Goal: Task Accomplishment & Management: Manage account settings

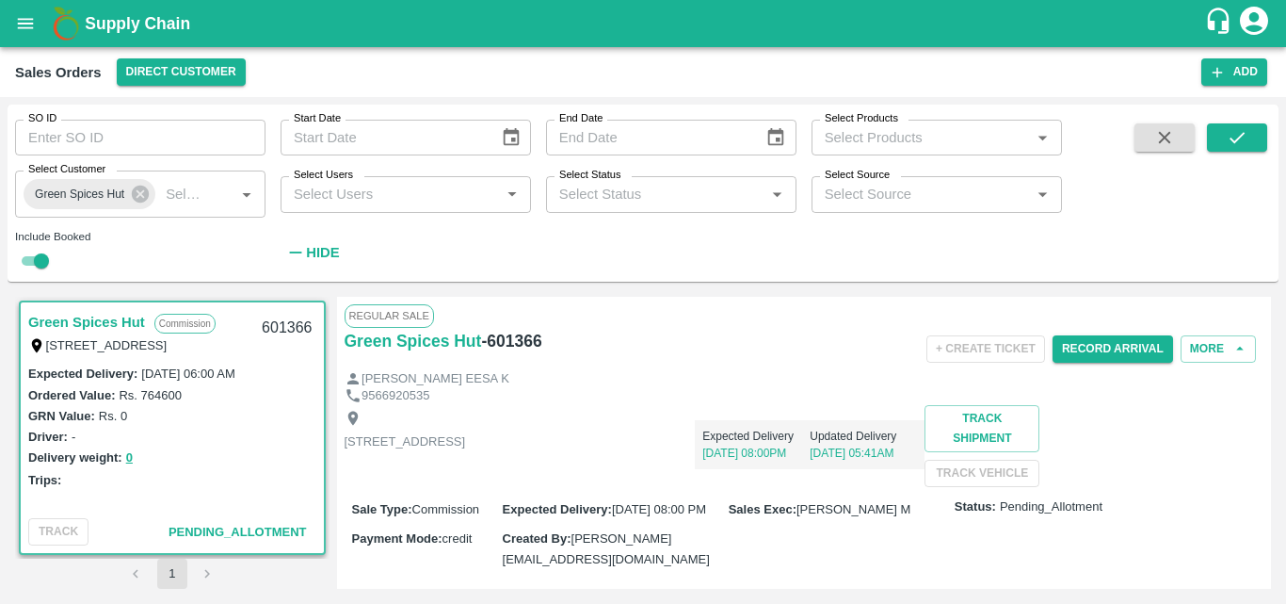
scroll to position [339, 0]
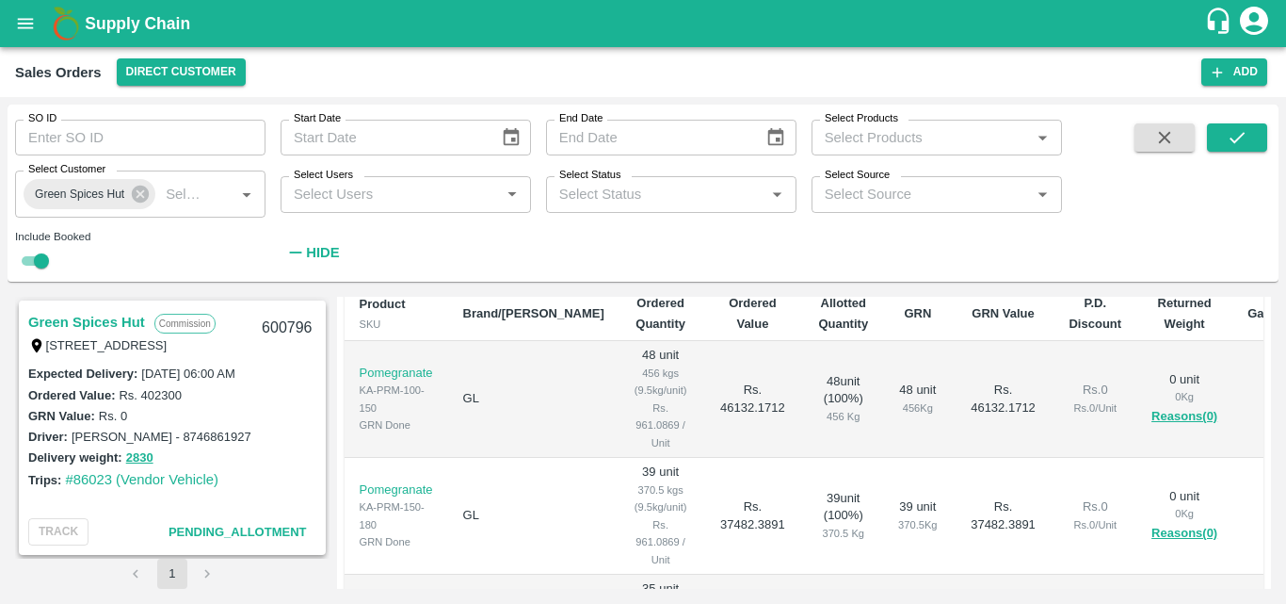
click at [300, 443] on div "Driver: Kumar - 8746861927" at bounding box center [172, 436] width 288 height 21
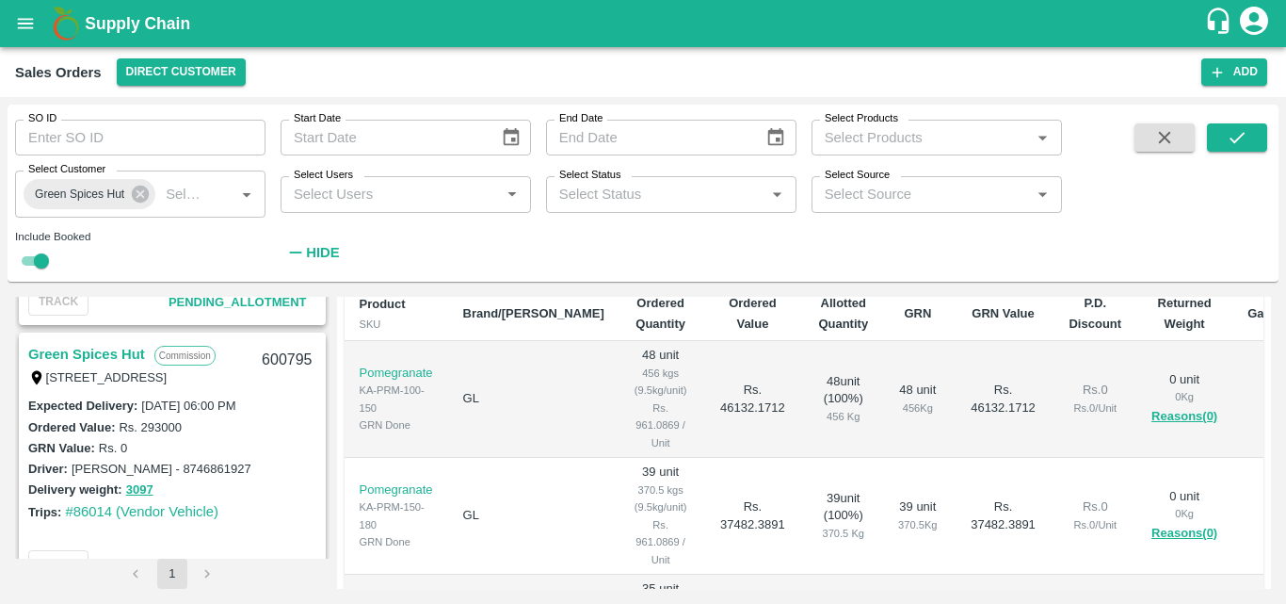
scroll to position [226, 0]
click at [125, 356] on link "Green Spices Hut" at bounding box center [86, 358] width 117 height 24
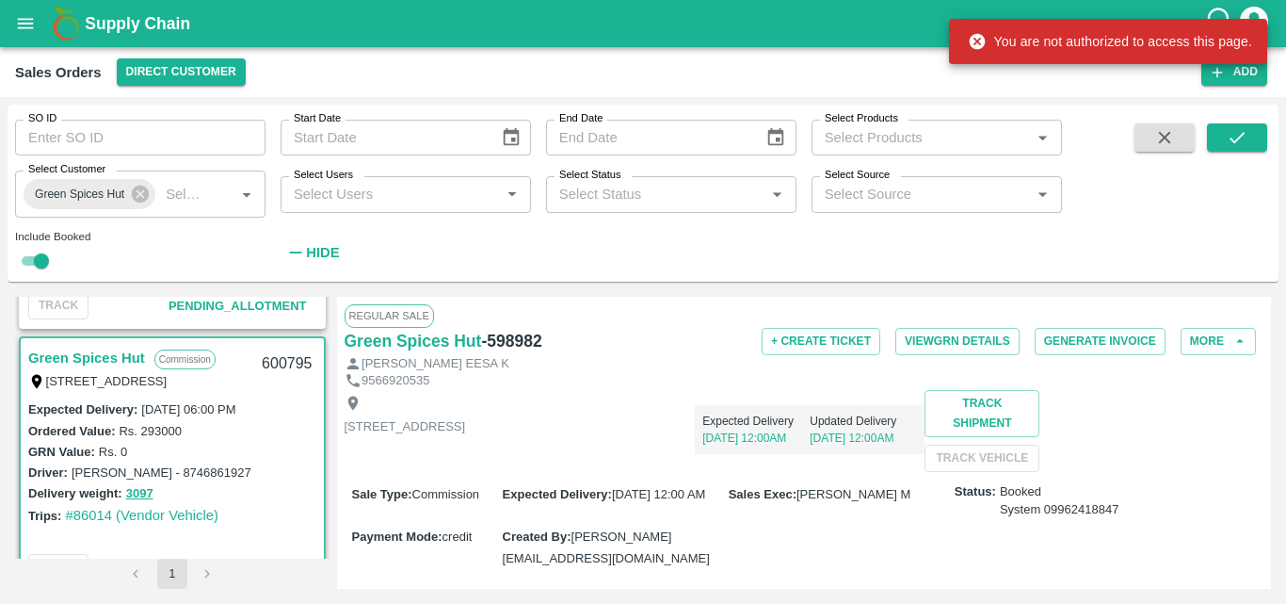
click at [806, 451] on div "Expected Delivery 16 Jul, 12:00AM Updated Delivery 16 Jul, 12:00AM" at bounding box center [695, 422] width 460 height 64
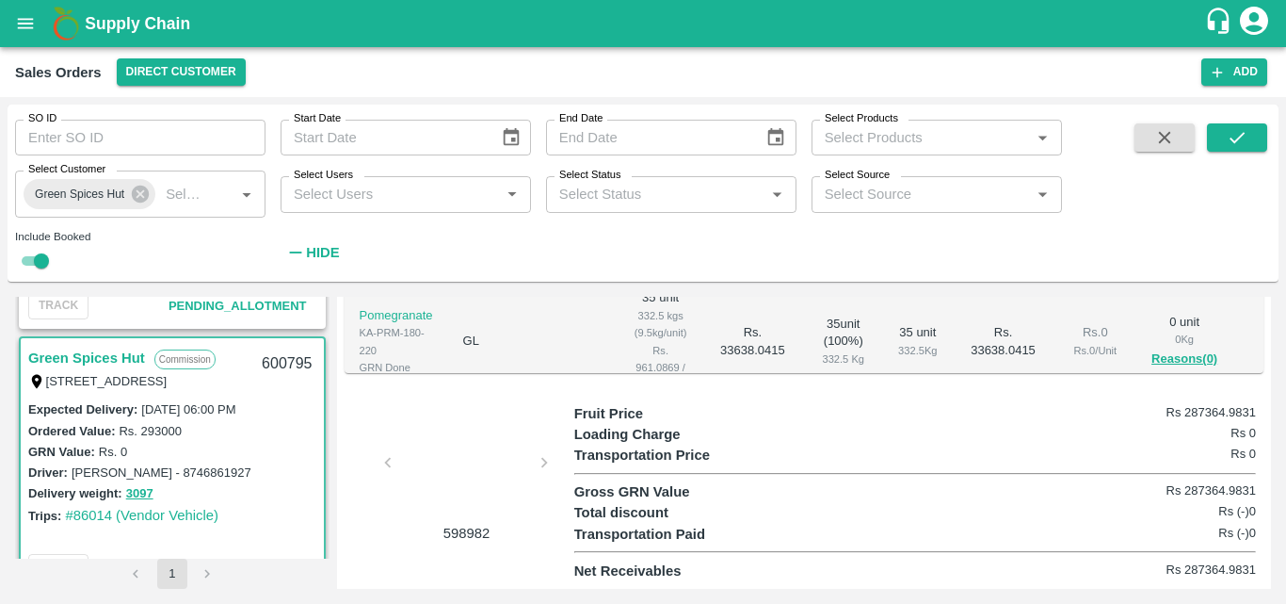
scroll to position [545, 0]
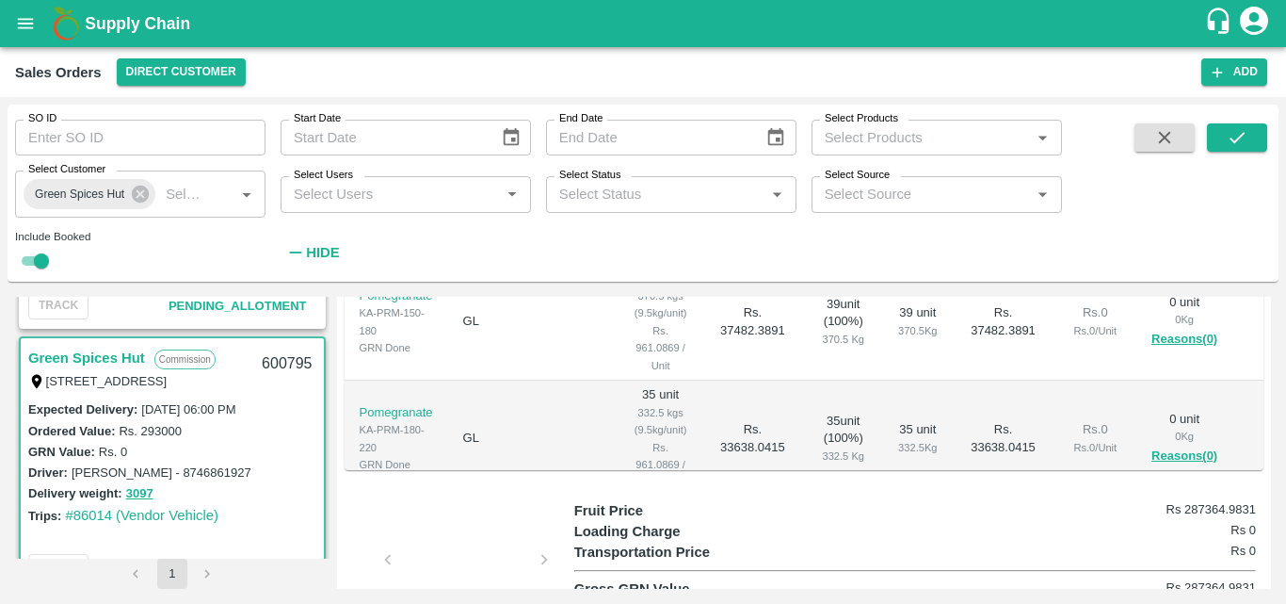
click at [883, 444] on td "35 unit 332.5 Kg" at bounding box center [917, 438] width 69 height 117
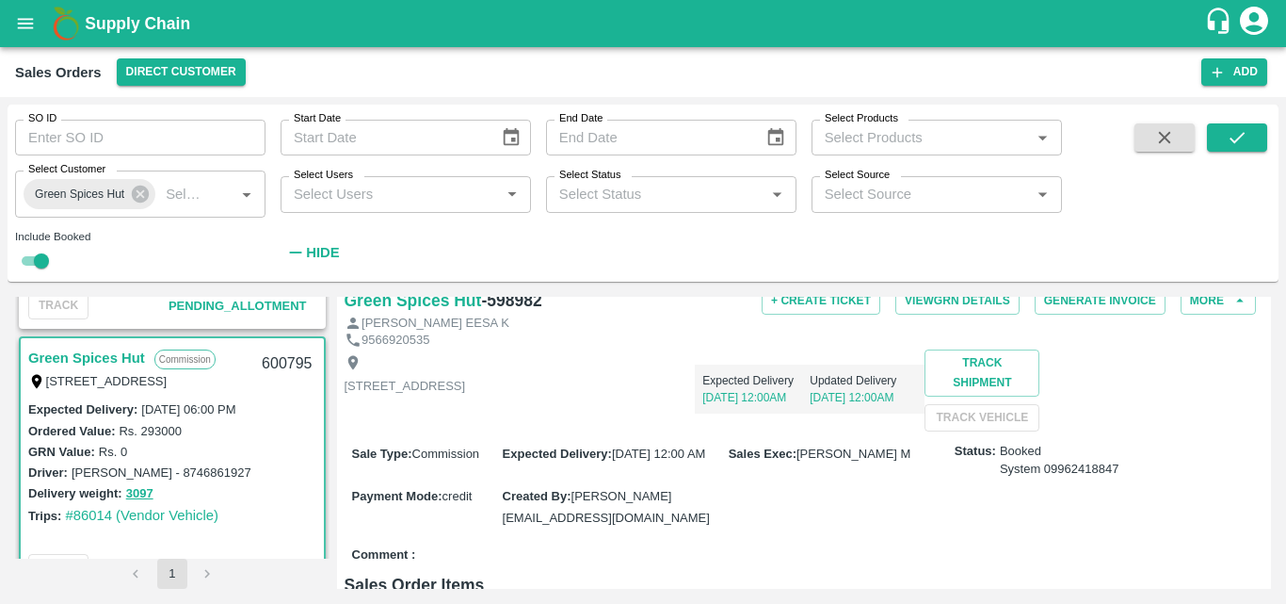
scroll to position [0, 0]
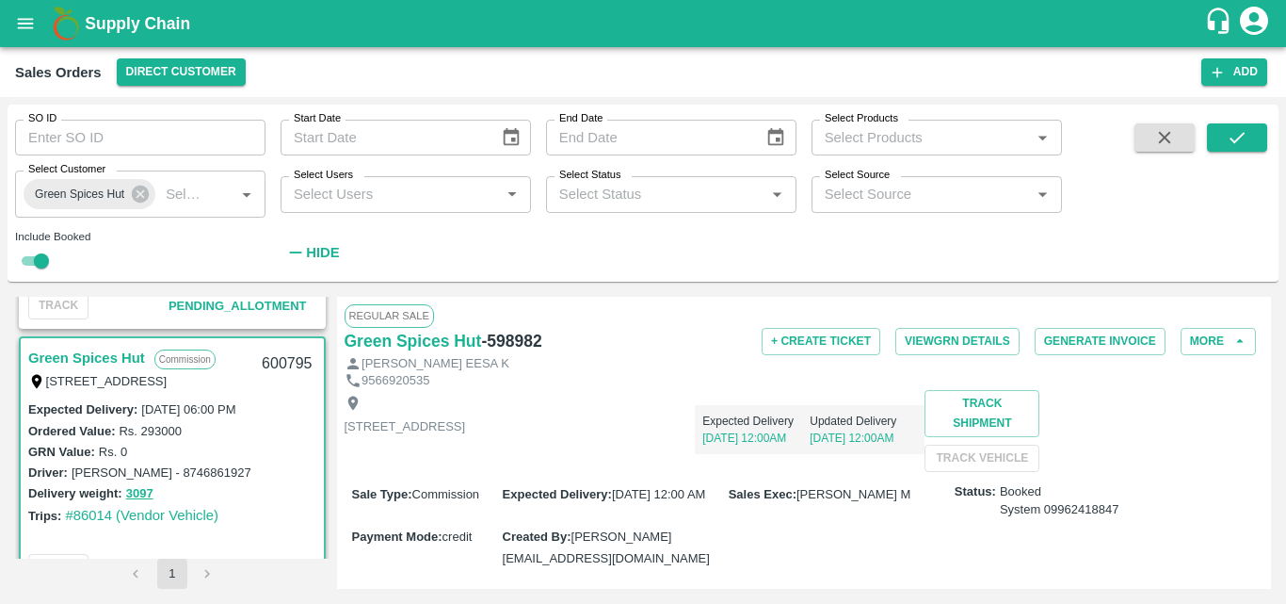
click at [280, 404] on div "Expected Delivery : 04 Aug 2025, 06:00 PM" at bounding box center [172, 408] width 288 height 21
click at [266, 442] on div "GRN Value: Rs. 0" at bounding box center [172, 451] width 288 height 21
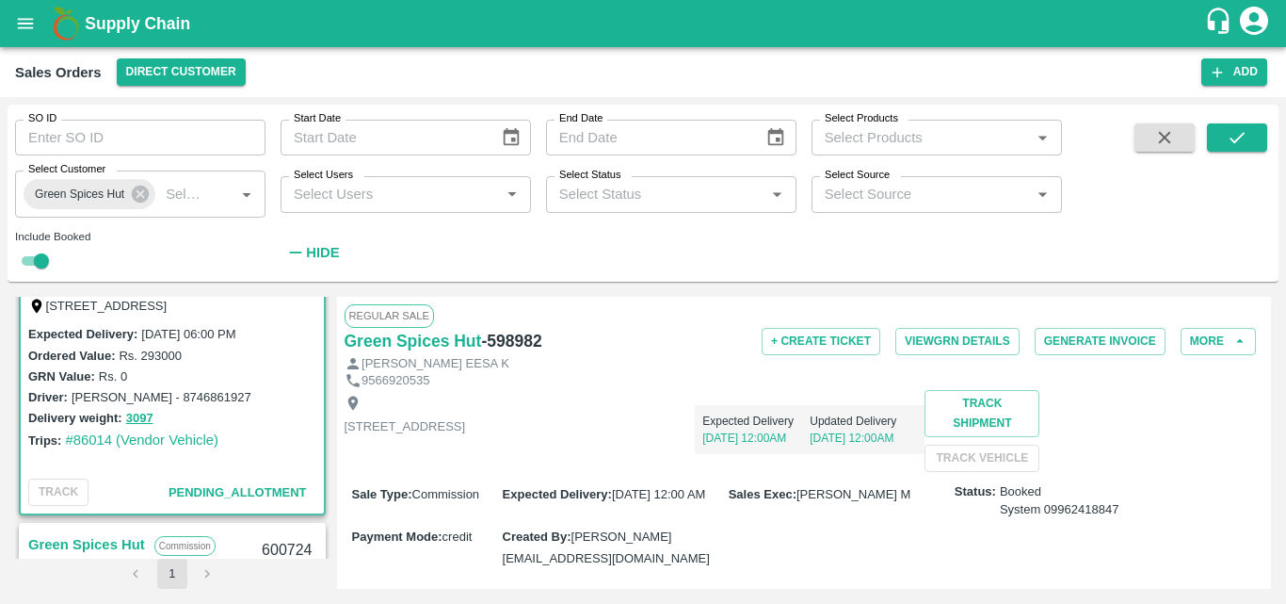
scroll to position [264, 0]
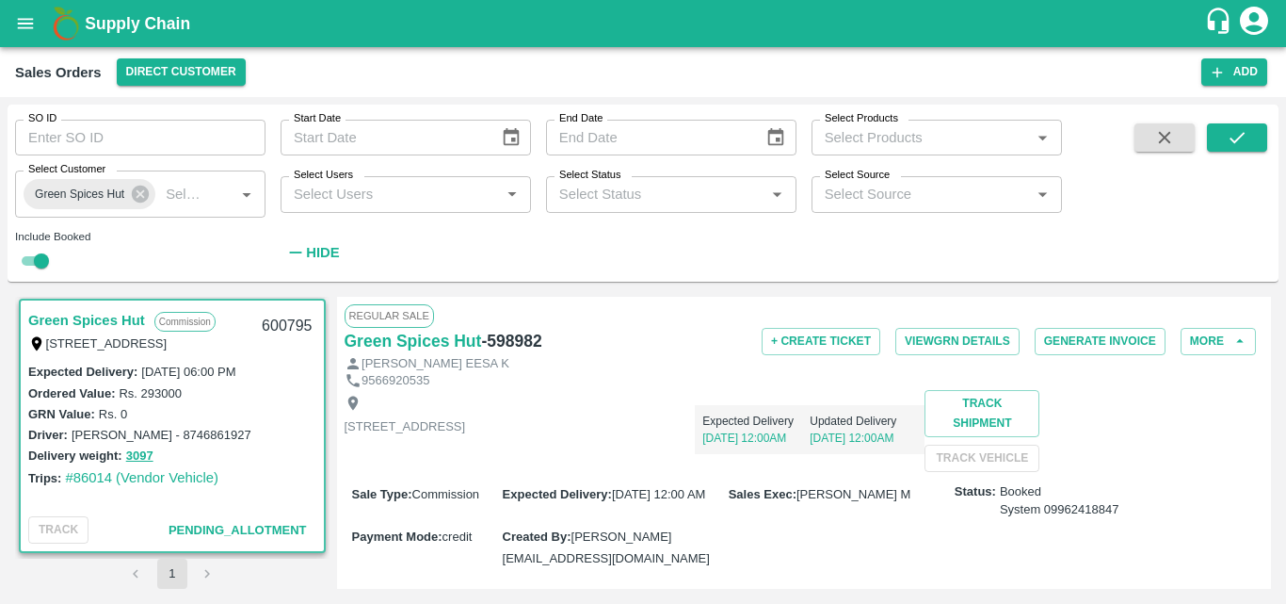
click at [117, 316] on link "Green Spices Hut" at bounding box center [86, 320] width 117 height 24
click at [121, 318] on link "Green Spices Hut" at bounding box center [86, 320] width 117 height 24
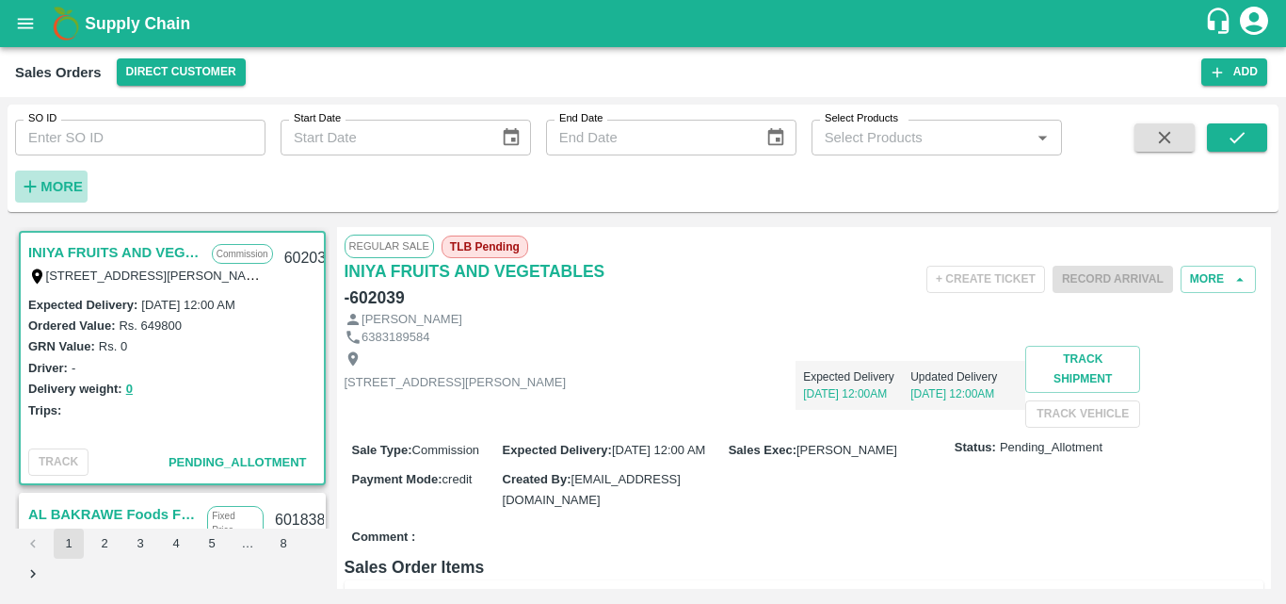
click at [69, 185] on strong "More" at bounding box center [61, 186] width 42 height 15
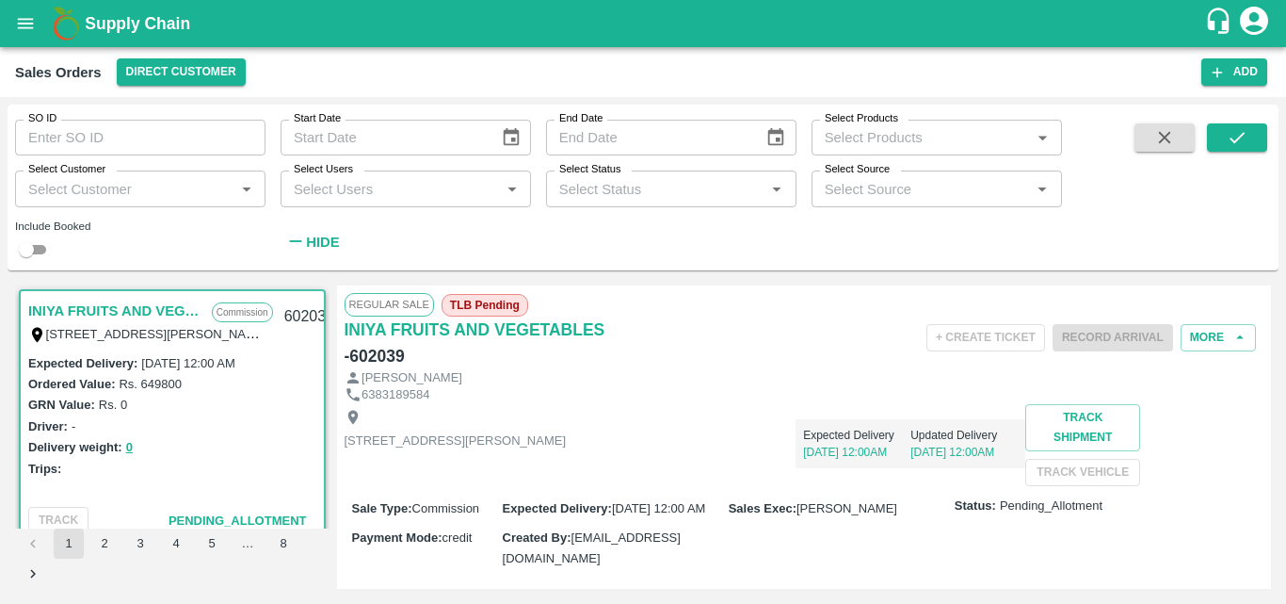
click at [121, 193] on input "Select Customer" at bounding box center [125, 188] width 208 height 24
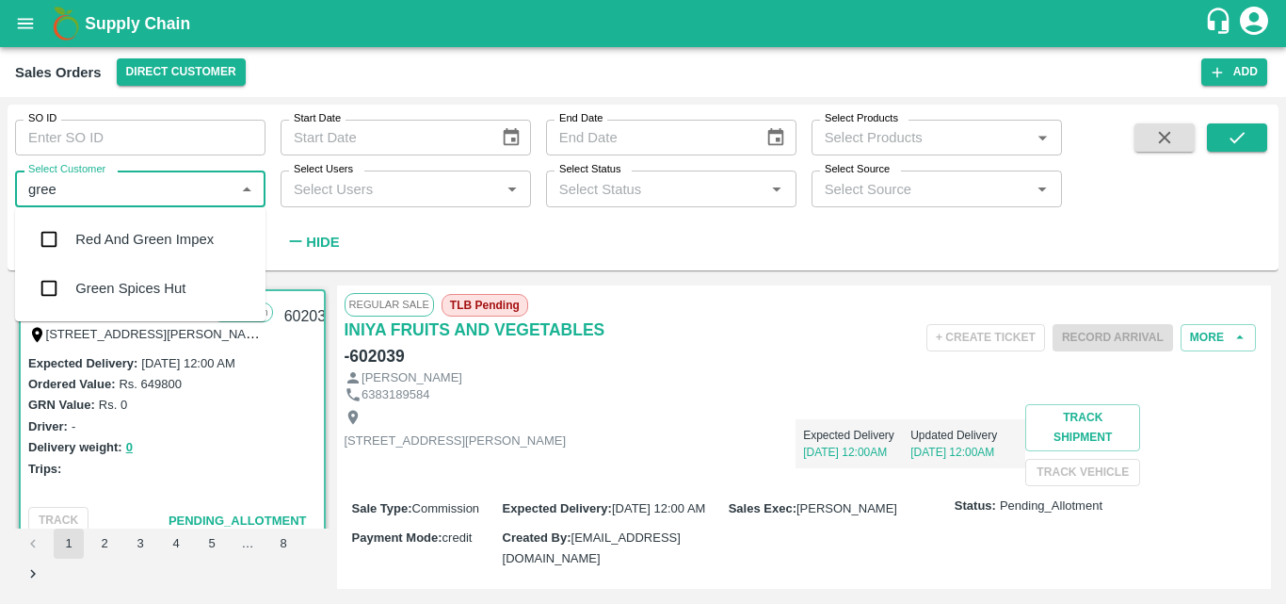
type input "green"
click at [51, 286] on input "checkbox" at bounding box center [49, 288] width 38 height 38
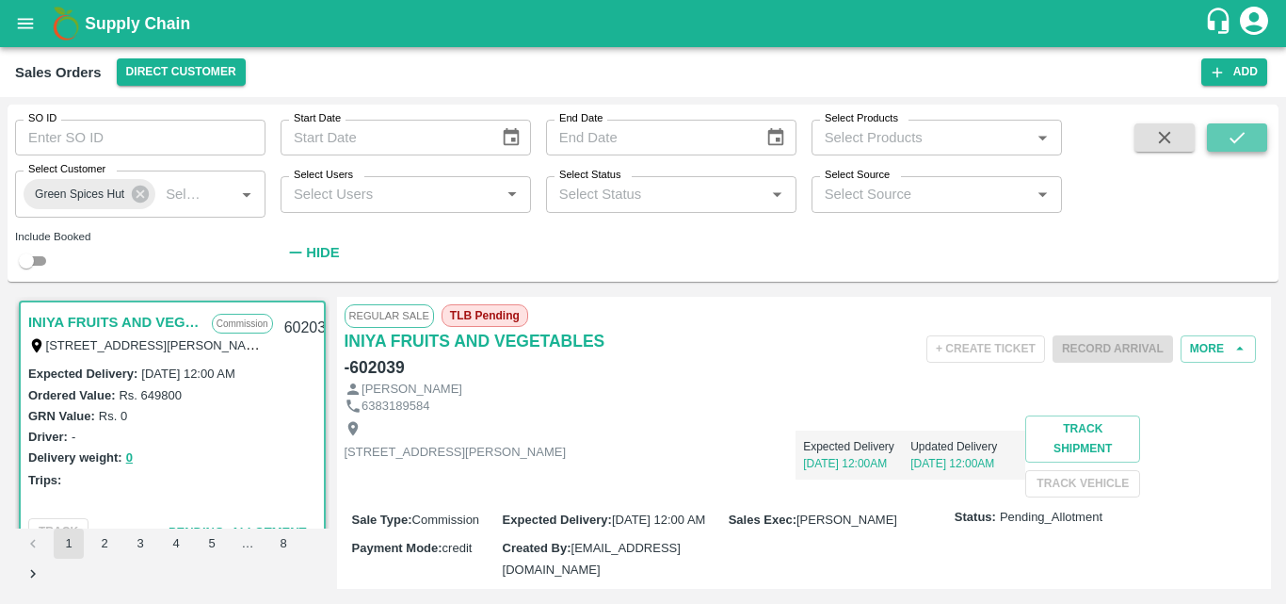
click at [1249, 130] on button "submit" at bounding box center [1237, 137] width 60 height 28
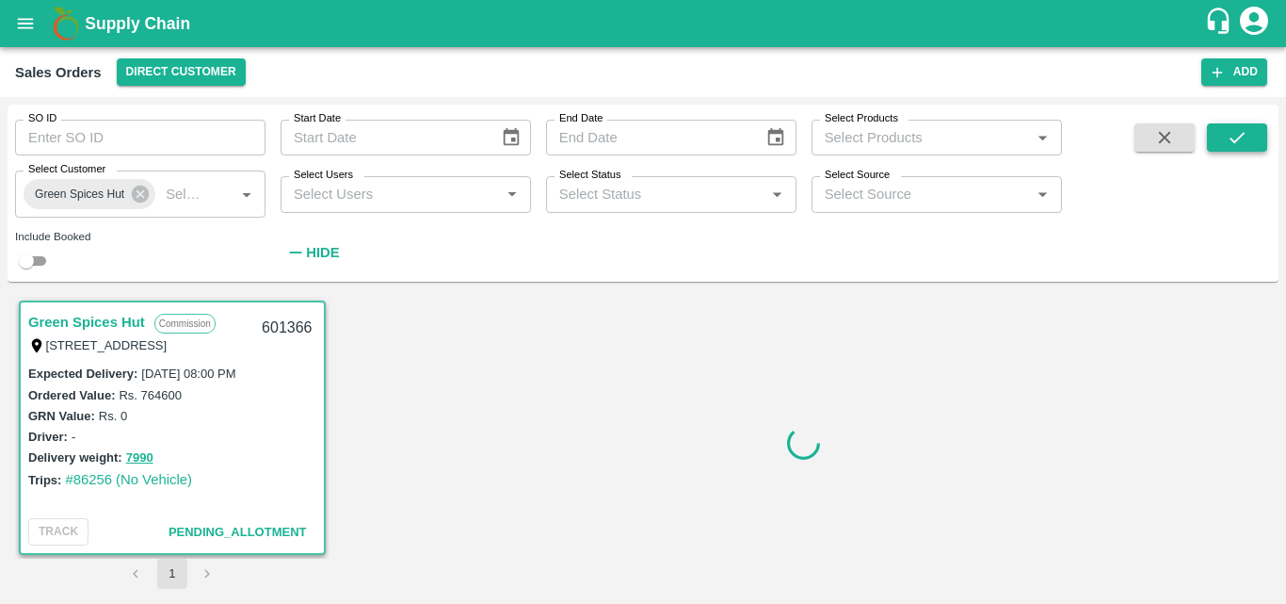
scroll to position [6, 0]
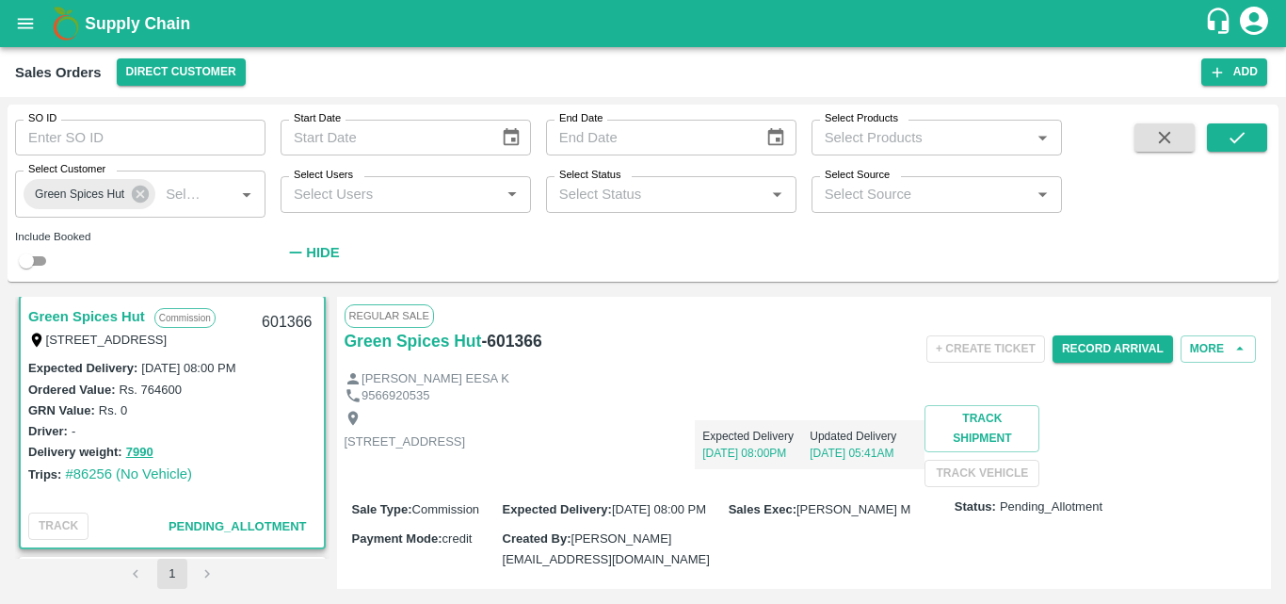
click at [292, 443] on div "Delivery weight: 7990" at bounding box center [172, 452] width 288 height 22
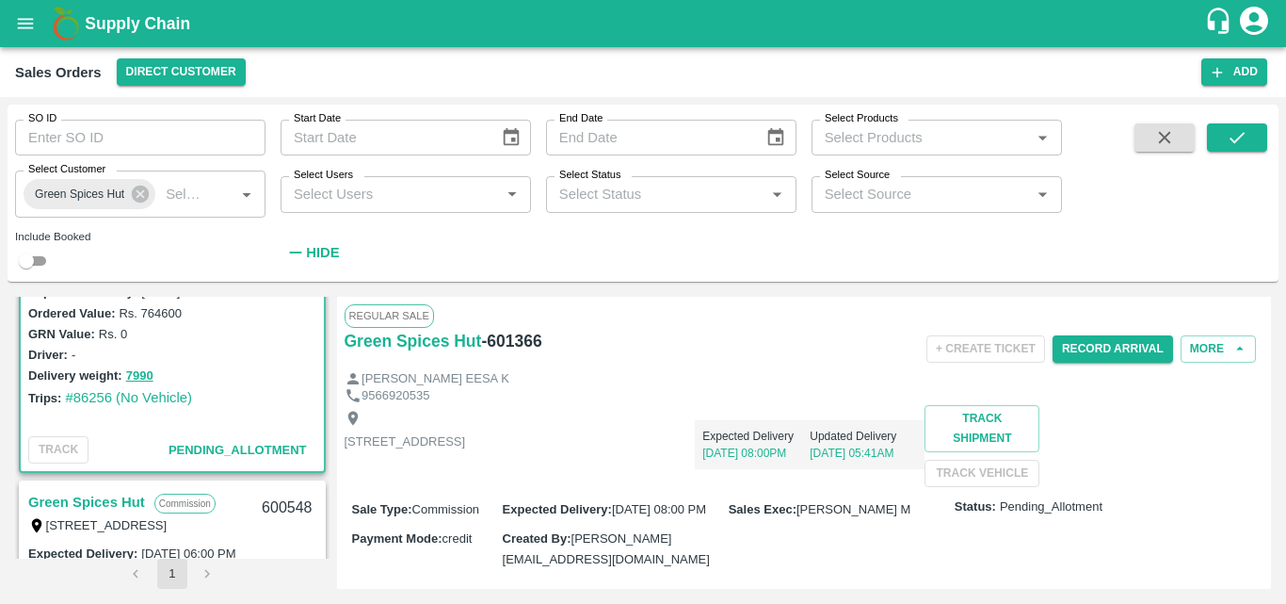
scroll to position [0, 0]
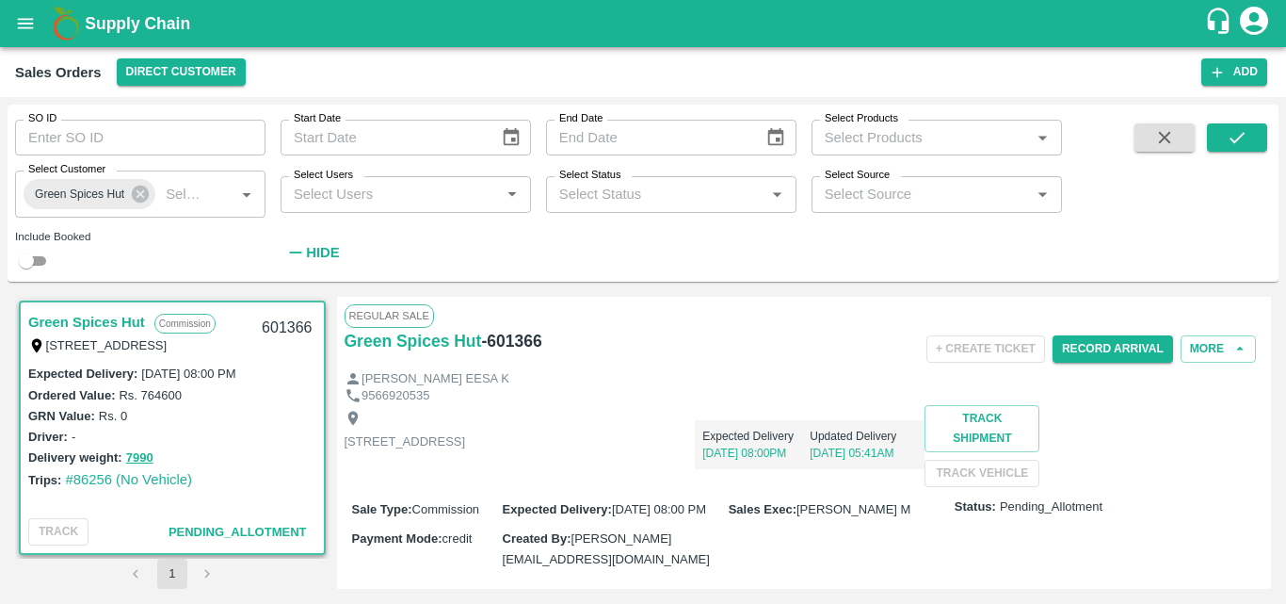
click at [91, 318] on link "Green Spices Hut" at bounding box center [86, 322] width 117 height 24
click at [773, 355] on div "+ Create Ticket Record Arrival More" at bounding box center [957, 349] width 613 height 42
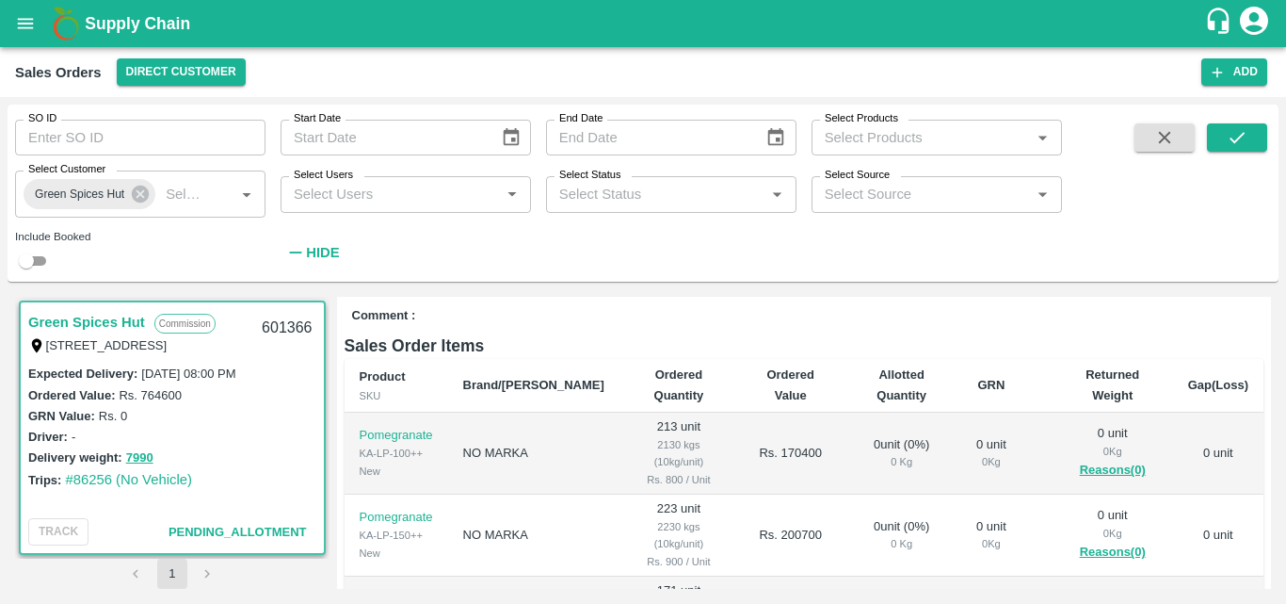
scroll to position [377, 0]
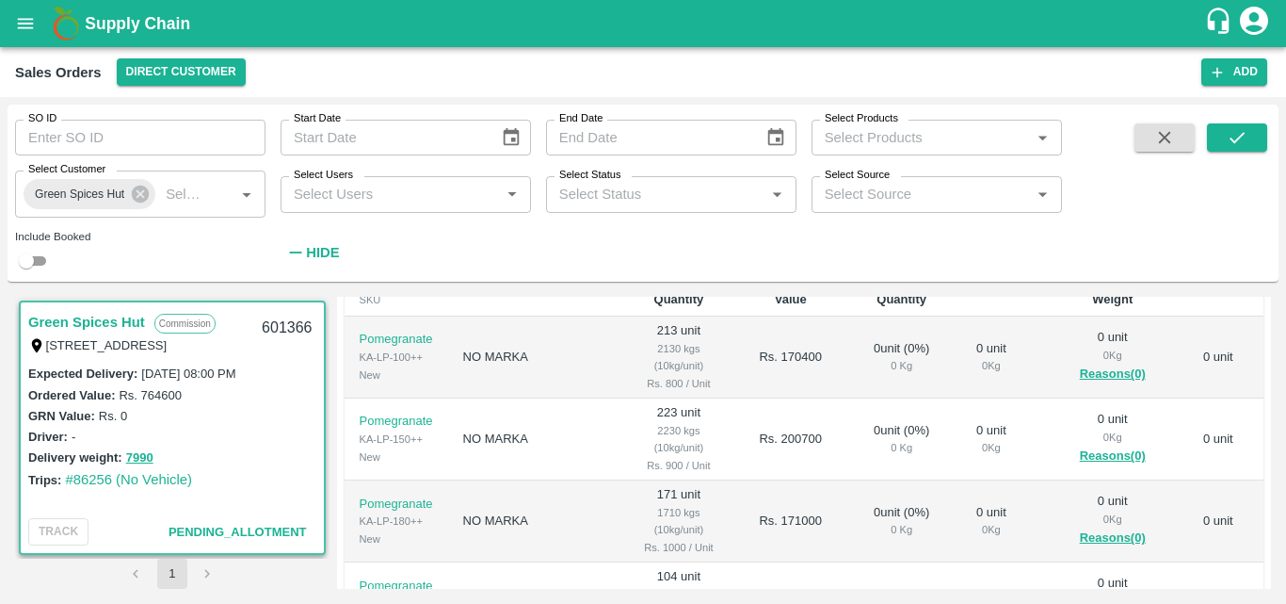
click at [1036, 263] on h6 "Sales Order Items" at bounding box center [805, 249] width 920 height 26
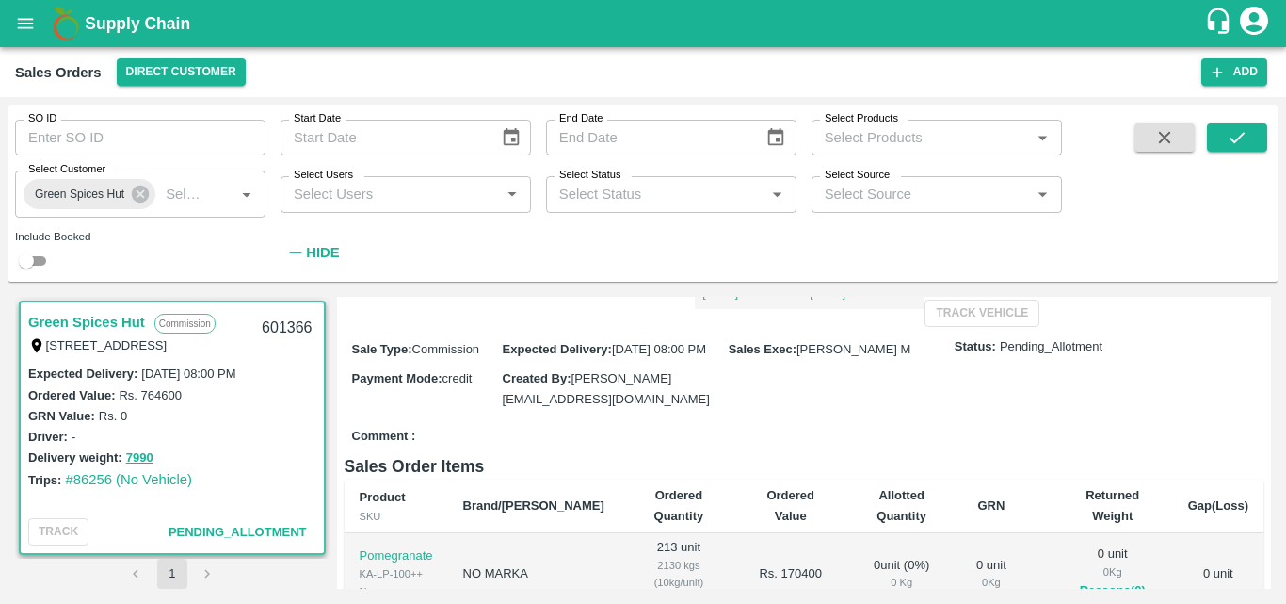
scroll to position [0, 0]
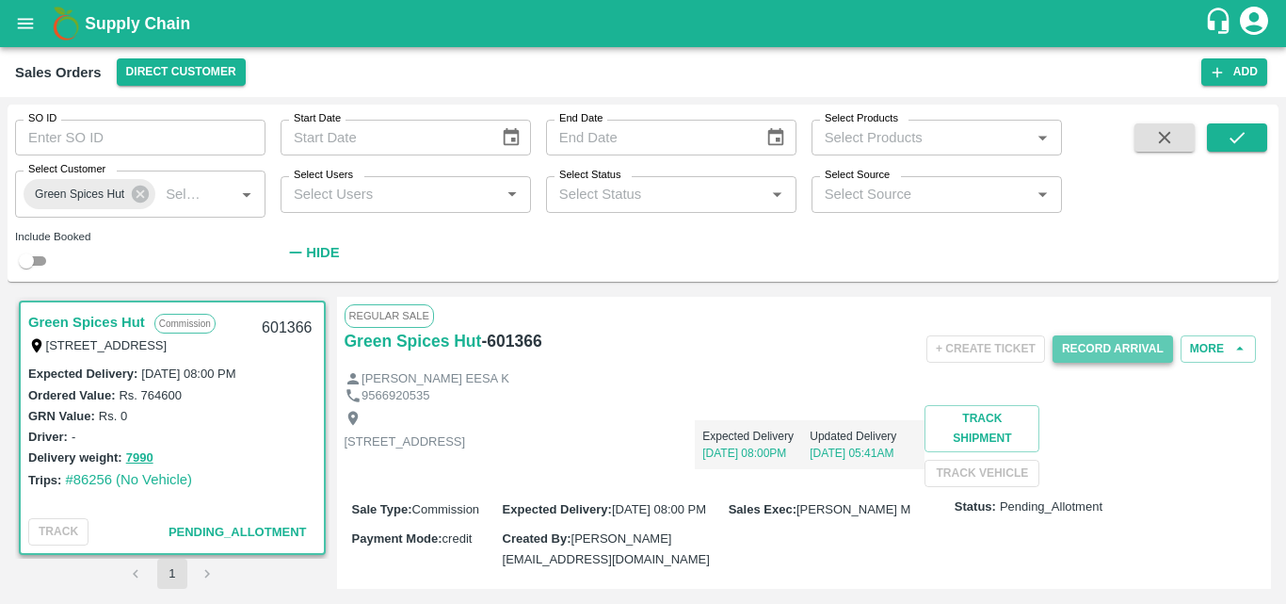
click at [1131, 343] on button "Record Arrival" at bounding box center [1113, 348] width 121 height 27
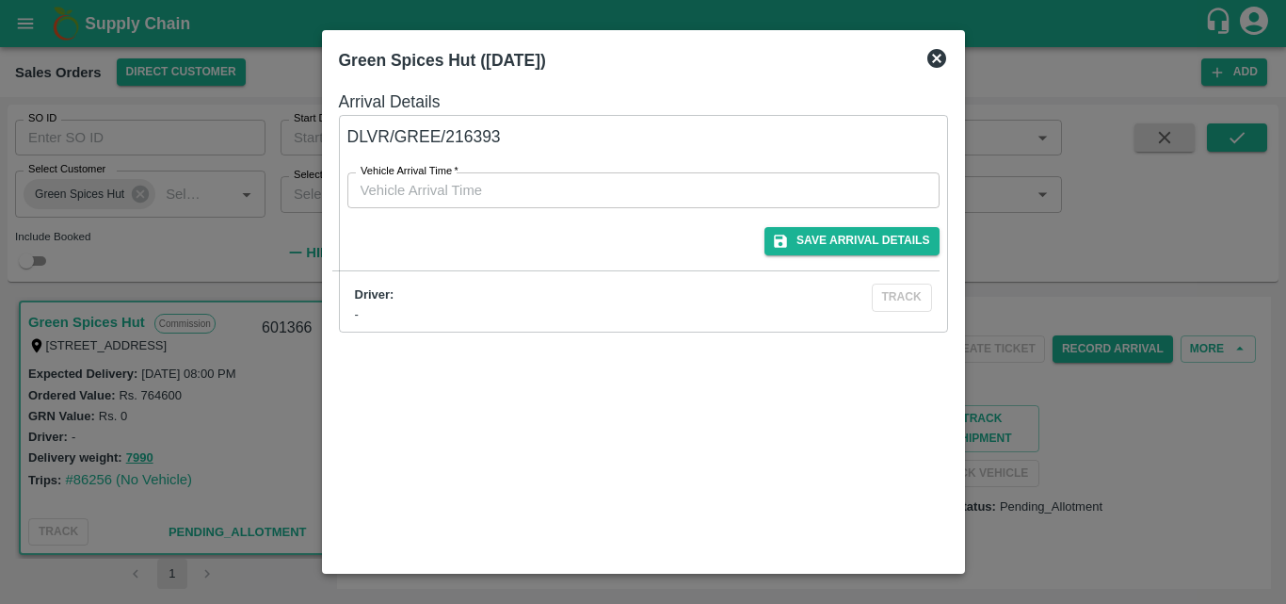
type input "DD/MM/YYYY hh:mm aa"
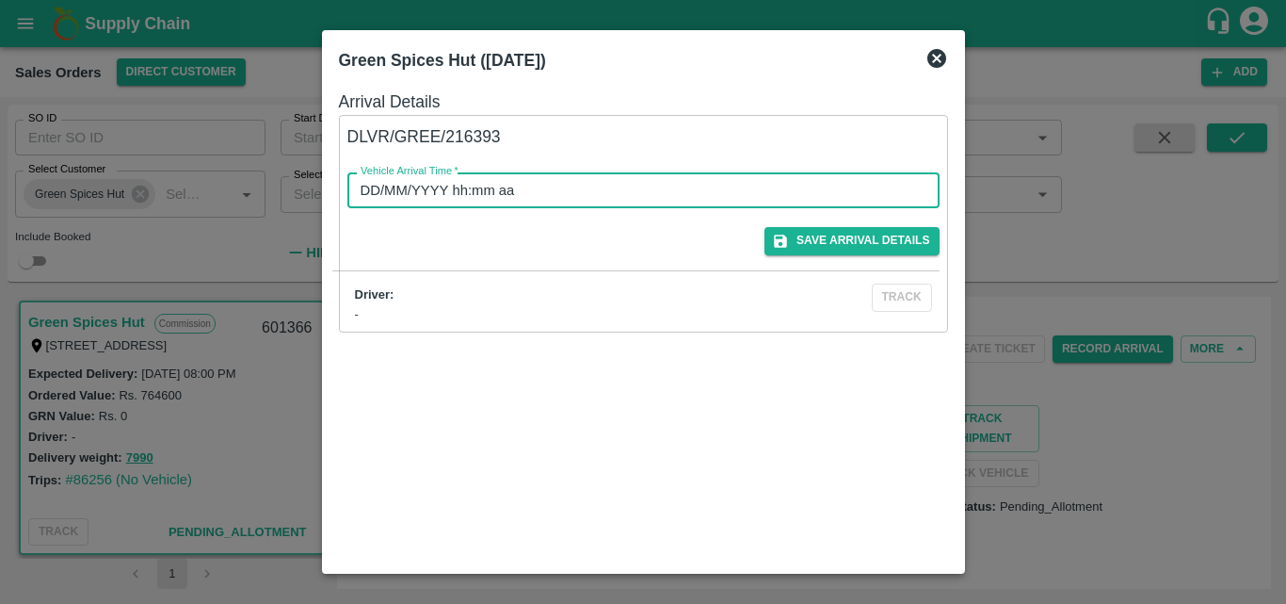
click at [791, 187] on input "DD/MM/YYYY hh:mm aa" at bounding box center [636, 190] width 579 height 36
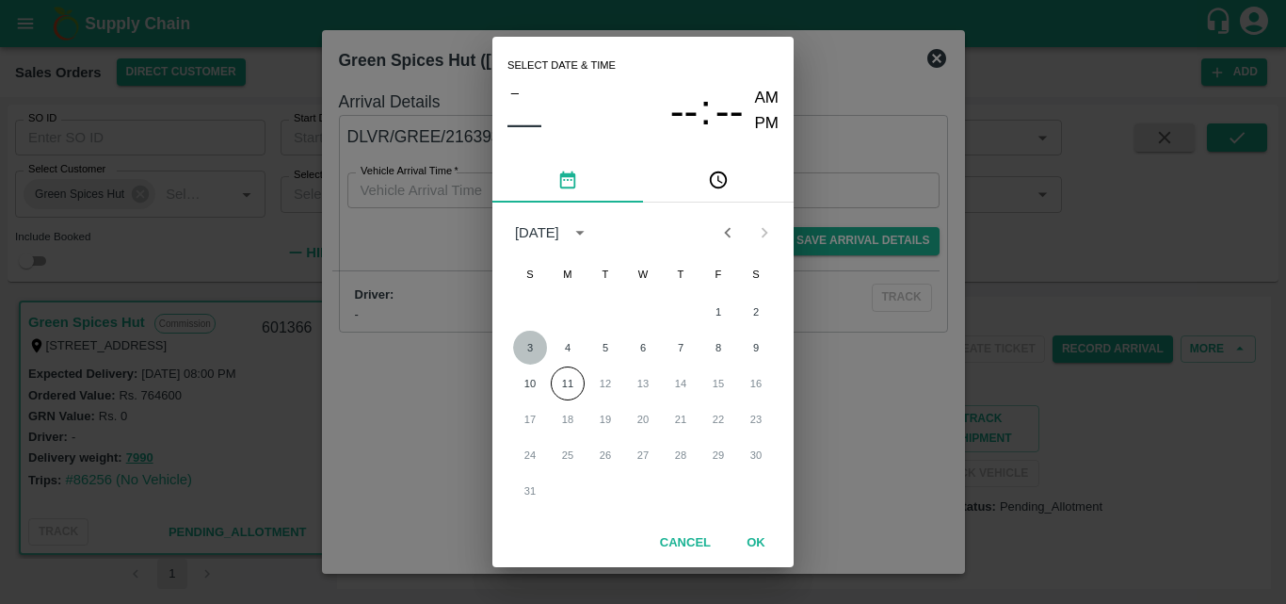
click at [530, 346] on button "3" at bounding box center [530, 348] width 34 height 34
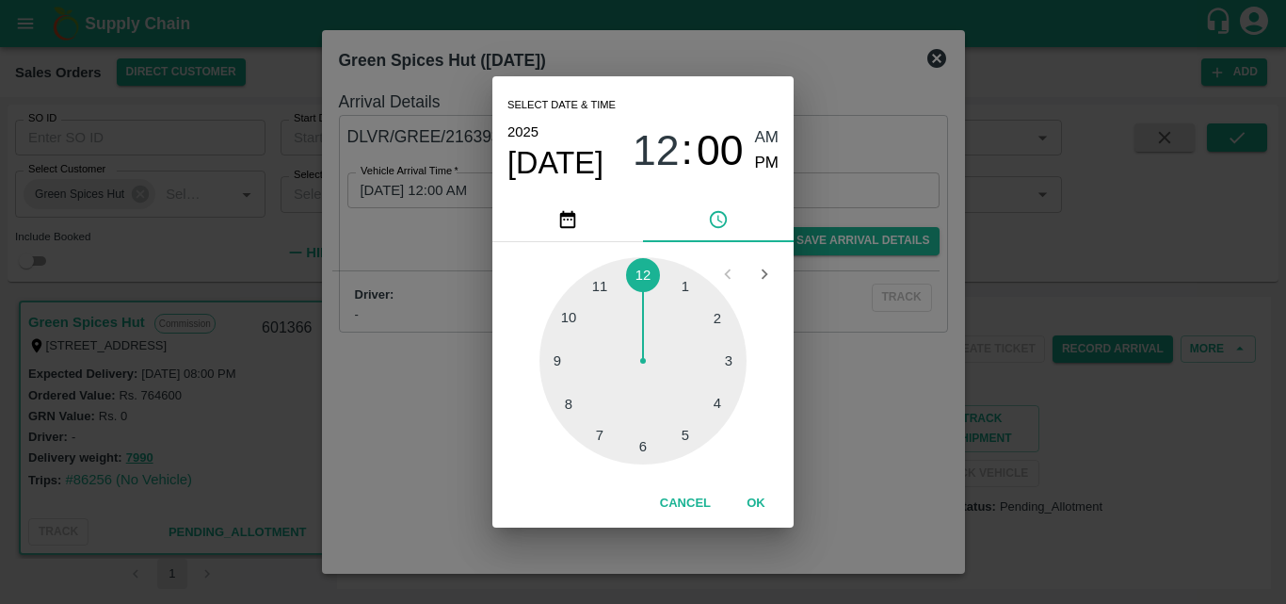
click at [639, 442] on div at bounding box center [643, 360] width 207 height 207
click at [759, 496] on button "OK" at bounding box center [756, 503] width 60 height 33
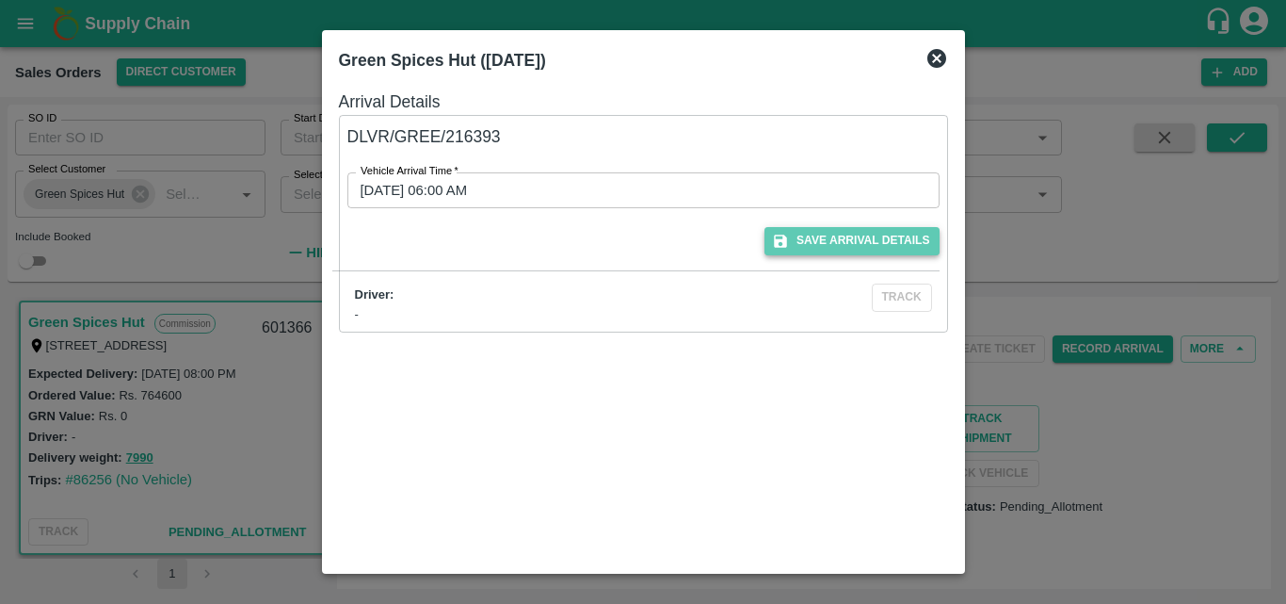
click at [842, 244] on button "Save Arrival Details" at bounding box center [852, 240] width 174 height 27
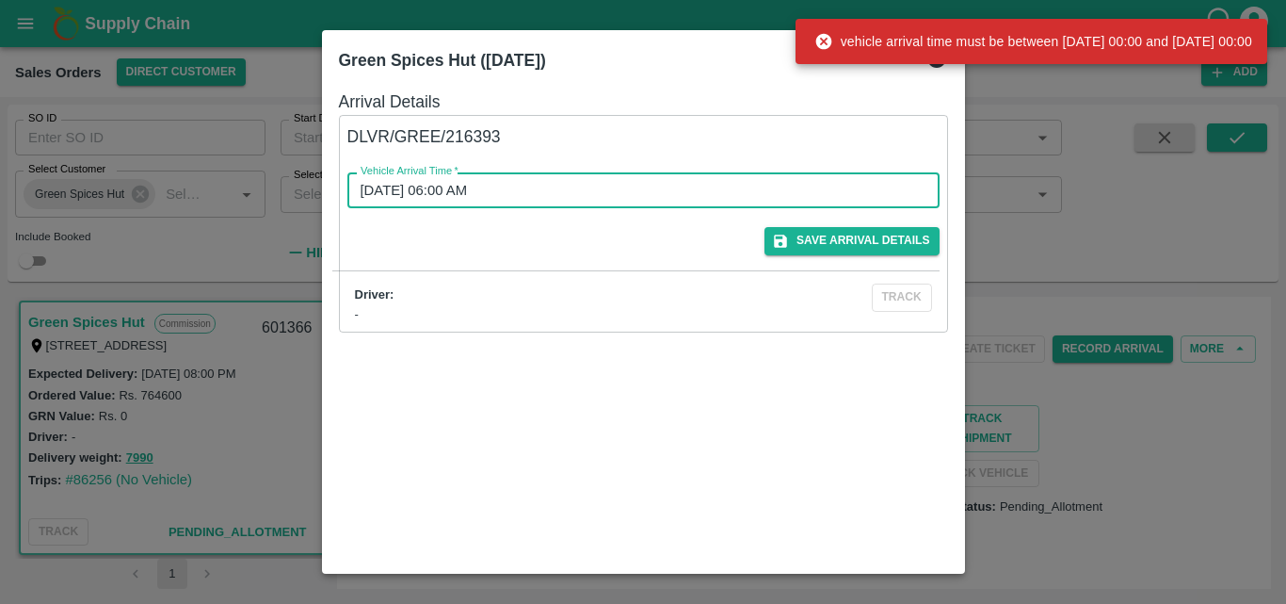
click at [365, 195] on input "[DATE] 06:00 AM" at bounding box center [636, 190] width 579 height 36
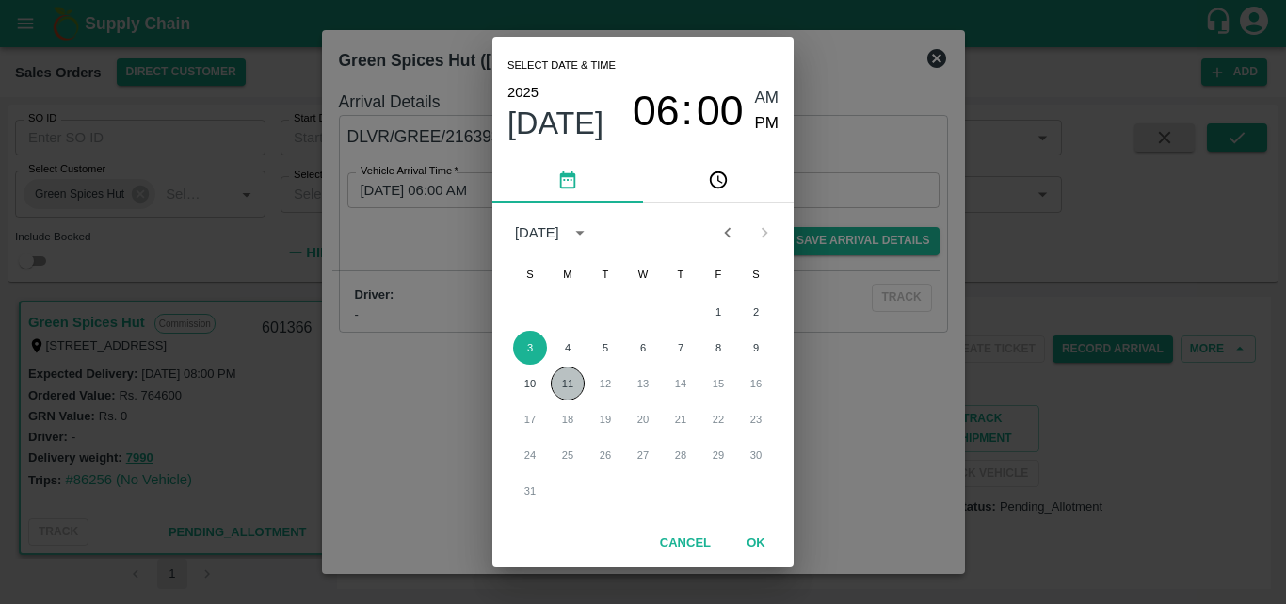
click at [569, 386] on button "11" at bounding box center [568, 383] width 34 height 34
type input "[DATE] 06:00 AM"
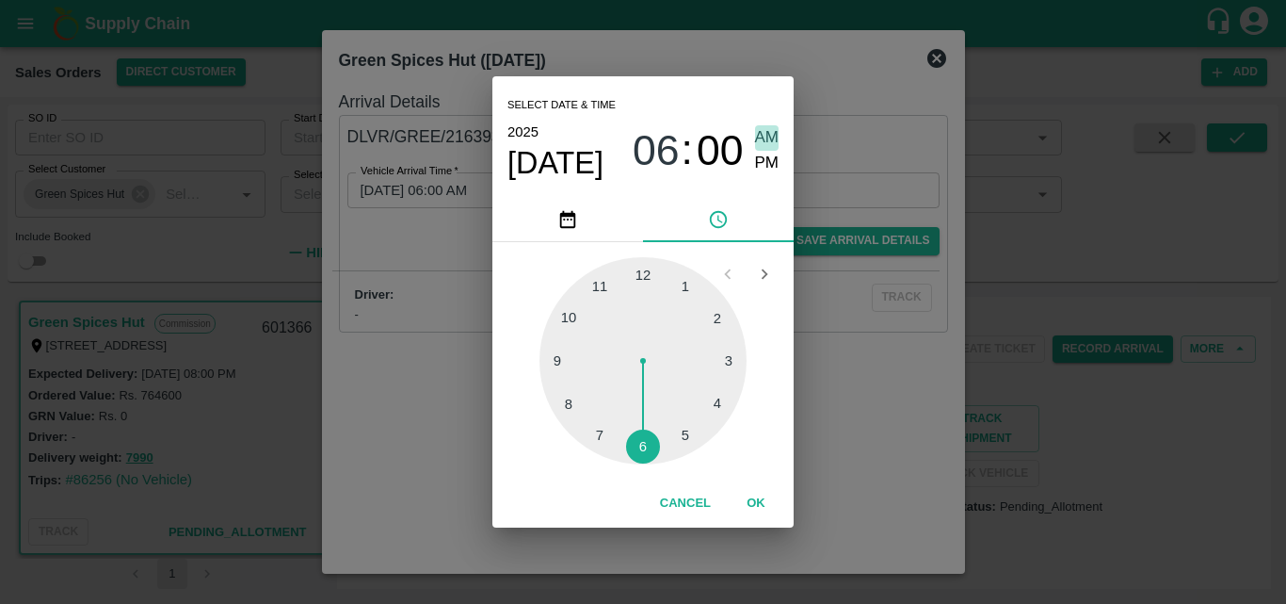
click at [764, 138] on span "AM" at bounding box center [767, 137] width 24 height 25
click at [853, 384] on div "Select date & time [DATE] 06 : 00 AM PM 1 2 3 4 5 6 7 8 9 10 11 12 Cancel OK" at bounding box center [643, 302] width 1286 height 604
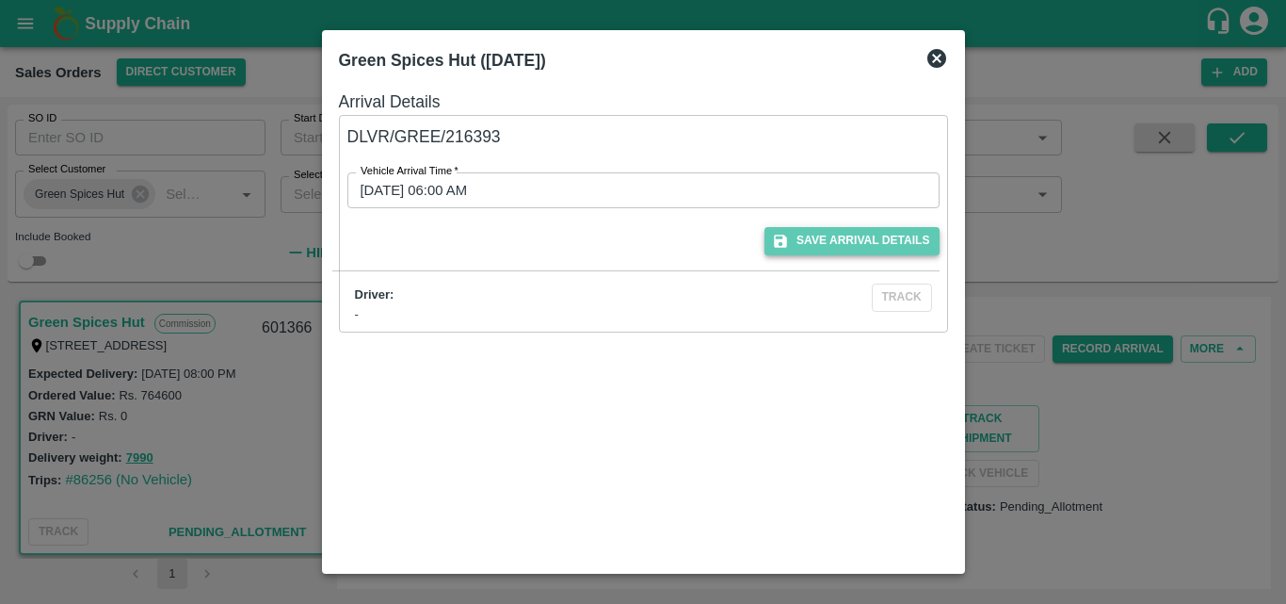
click at [814, 232] on button "Save Arrival Details" at bounding box center [852, 240] width 174 height 27
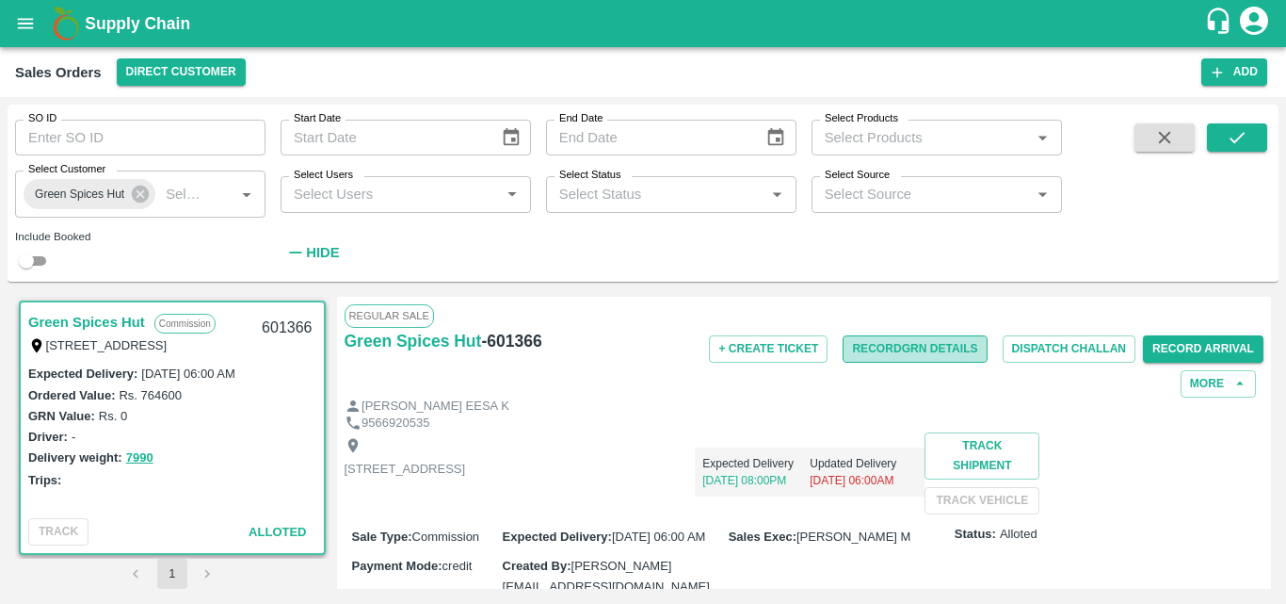
click at [877, 353] on button "Record GRN Details" at bounding box center [915, 348] width 144 height 27
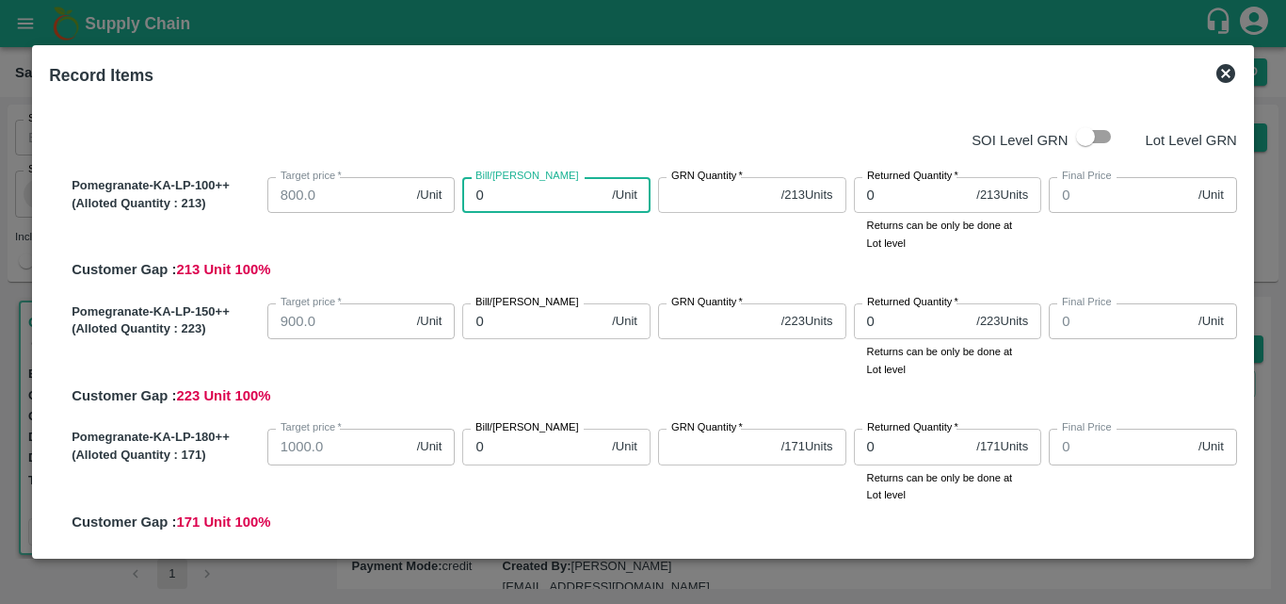
click at [527, 190] on input "0" at bounding box center [533, 195] width 142 height 36
type input "900"
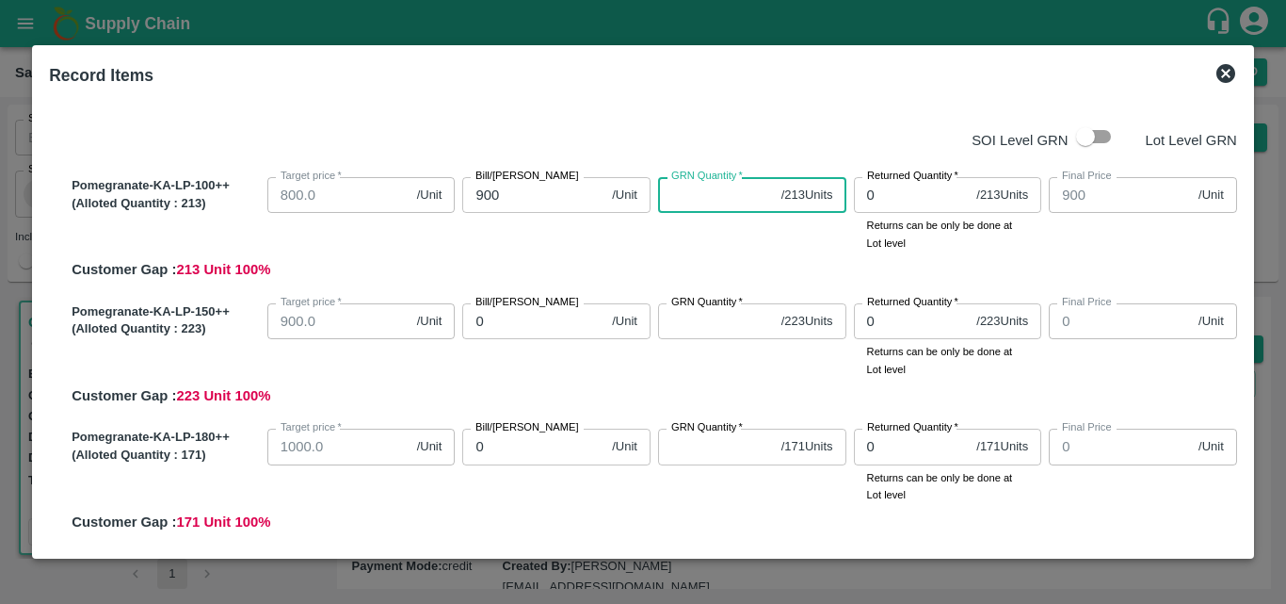
click at [666, 204] on input "GRN Quantity   *" at bounding box center [716, 195] width 116 height 36
type input "213"
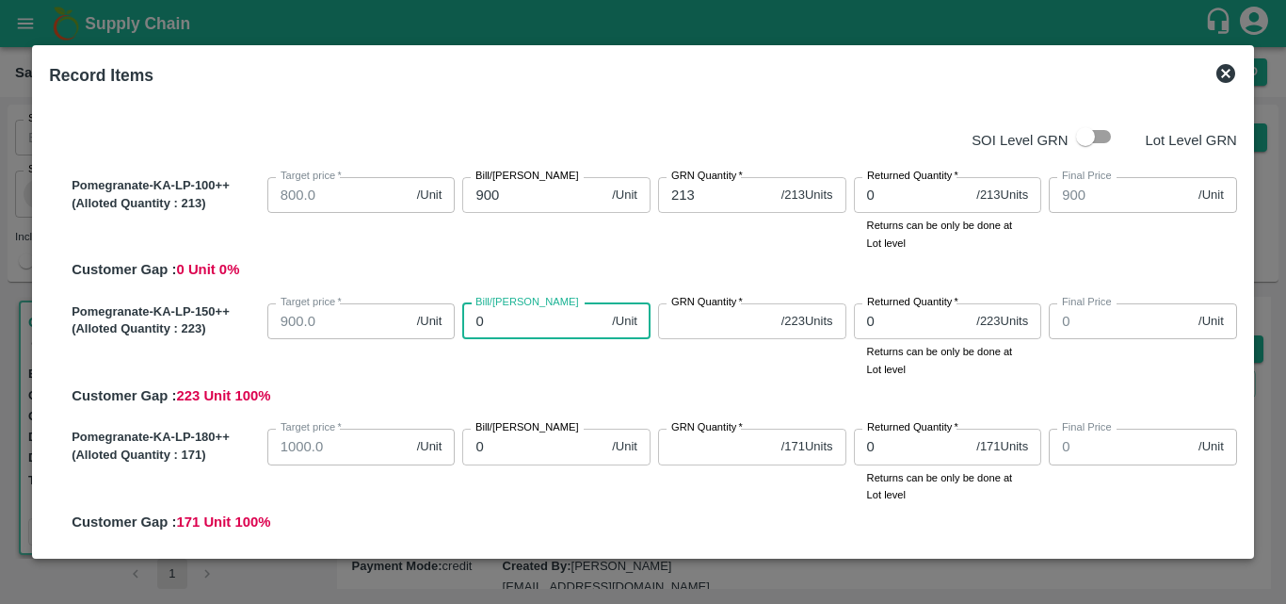
click at [512, 326] on input "0" at bounding box center [533, 321] width 142 height 36
type input "13"
type input "135"
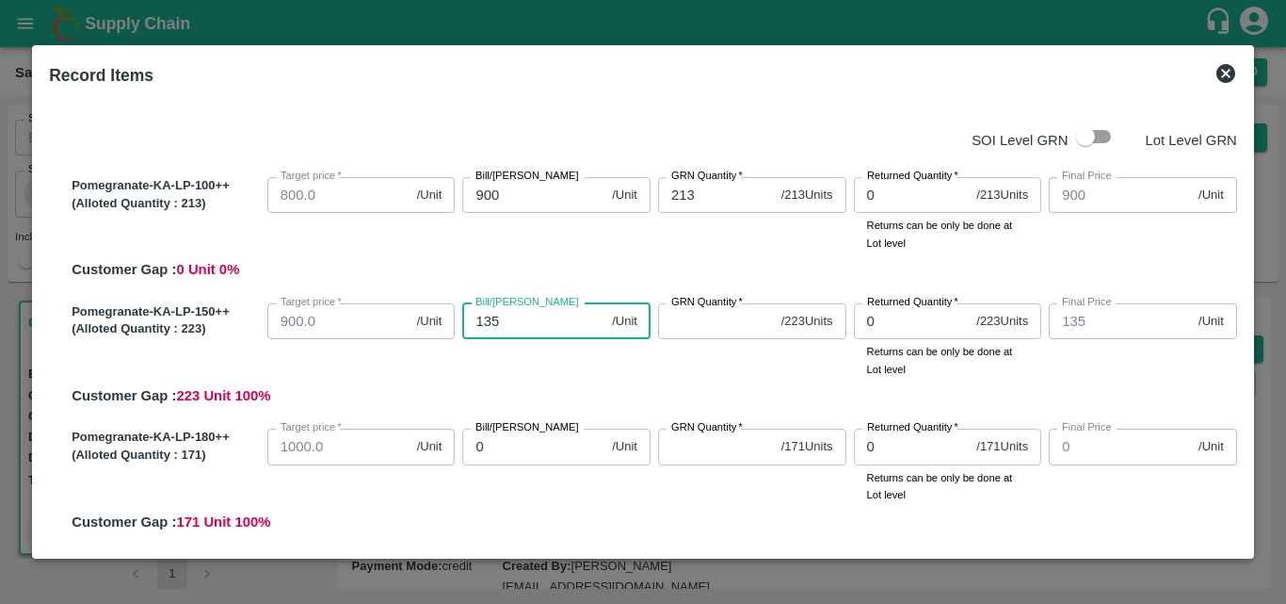
type input "1350"
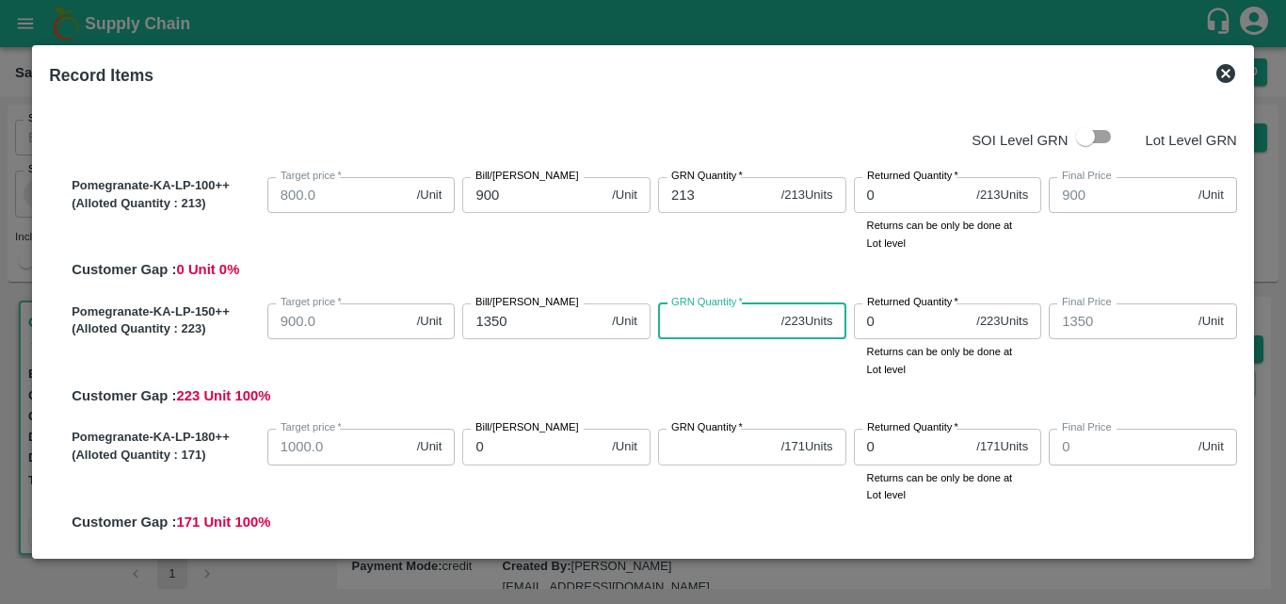
click at [680, 331] on input "GRN Quantity   *" at bounding box center [716, 321] width 116 height 36
type input "223"
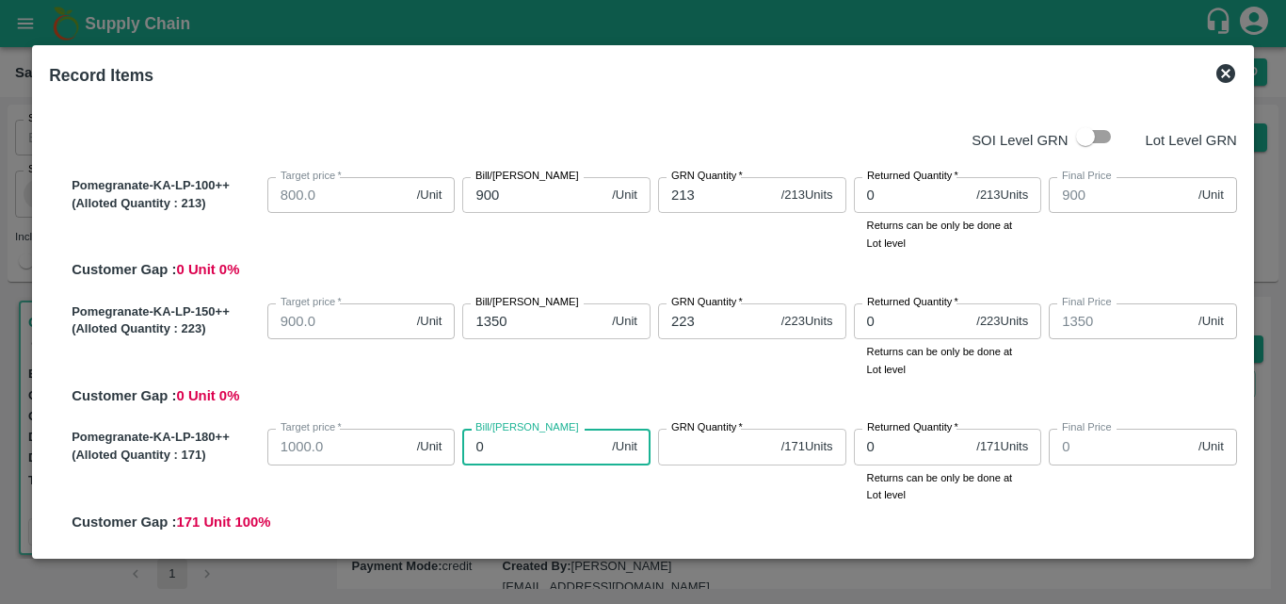
click at [521, 447] on input "0" at bounding box center [533, 446] width 142 height 36
type input "16"
type input "160"
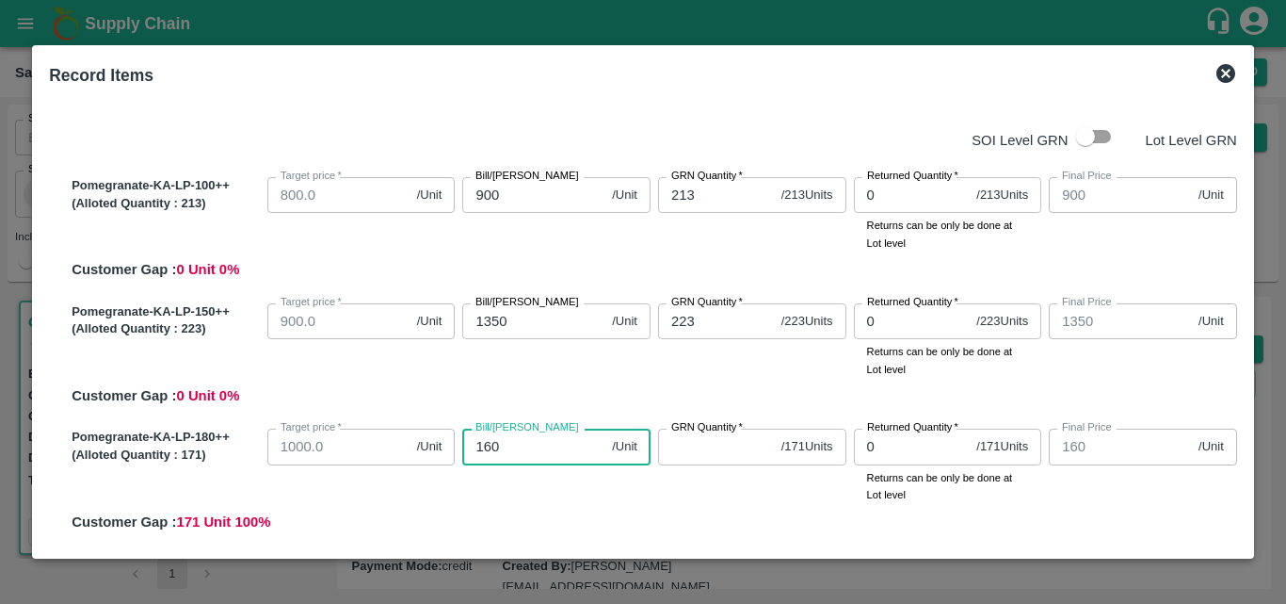
type input "1600"
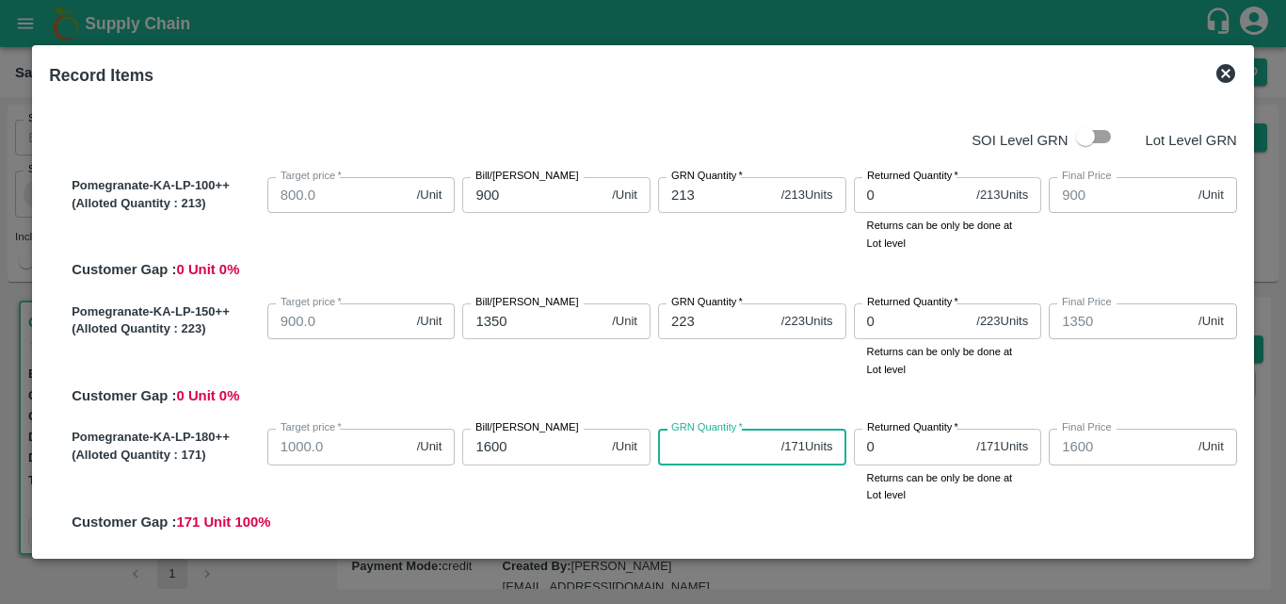
click at [674, 446] on input "GRN Quantity   *" at bounding box center [716, 446] width 116 height 36
type input "171"
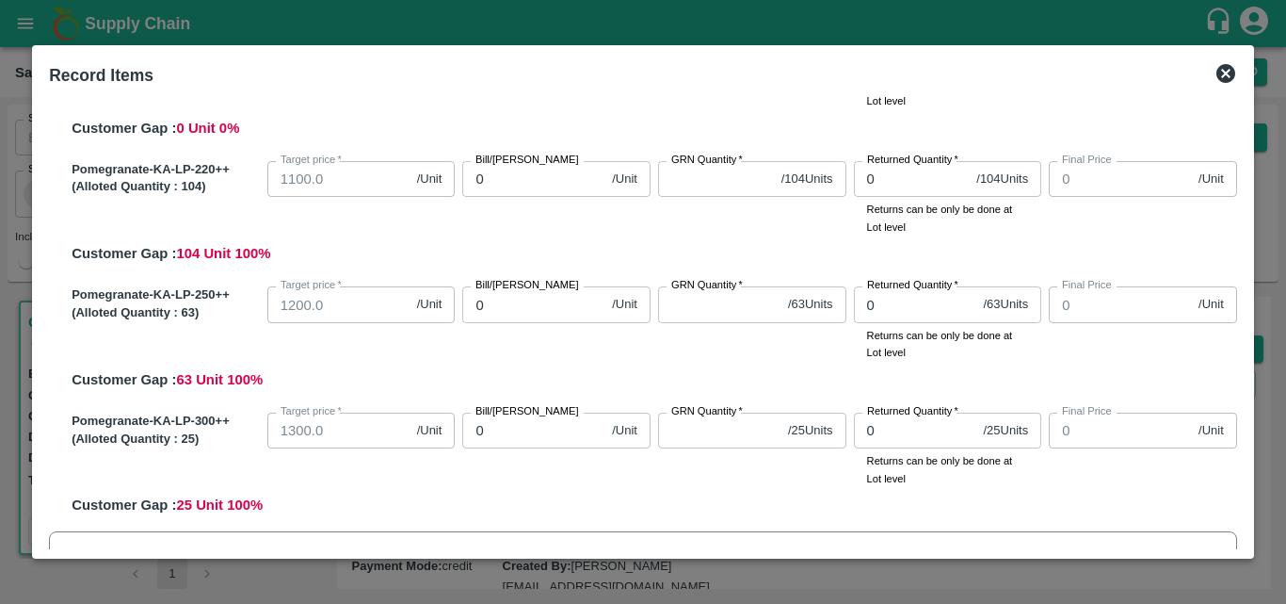
scroll to position [396, 0]
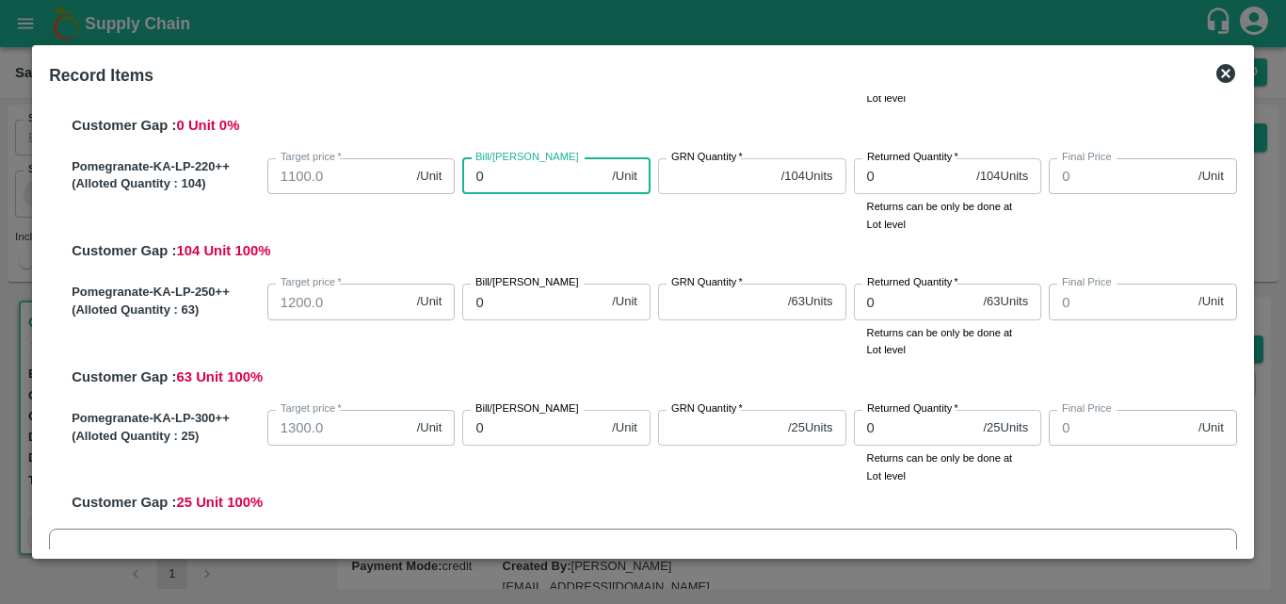
click at [559, 186] on input "0" at bounding box center [533, 176] width 142 height 36
type input "01"
type input "1"
type input "018"
type input "18"
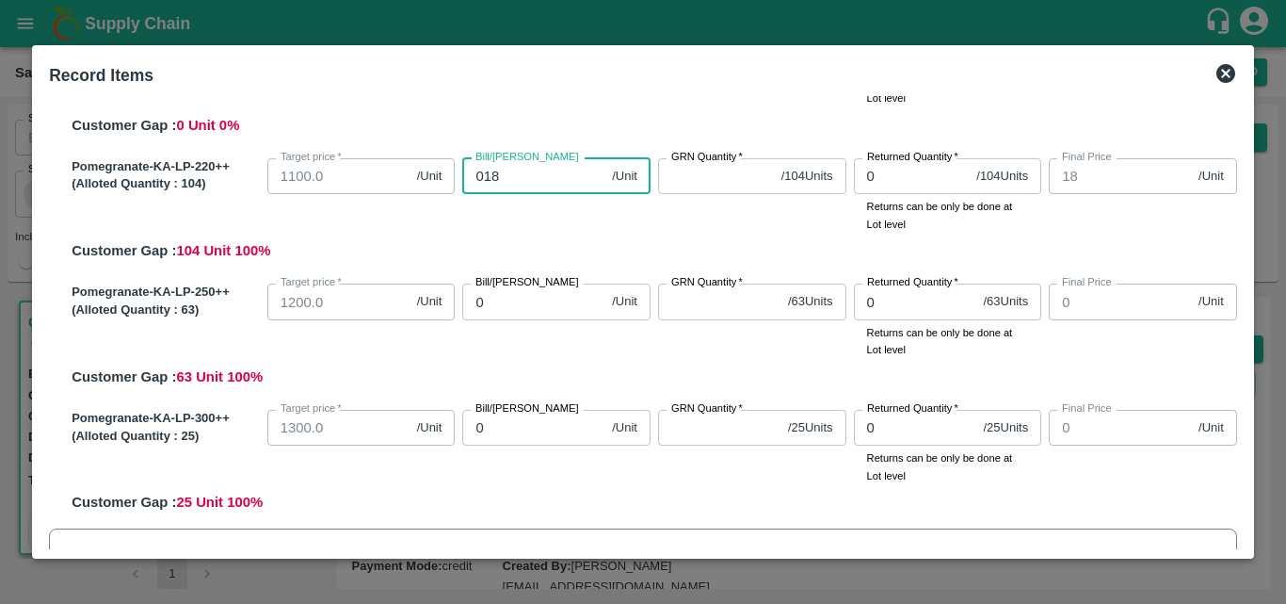
type input "0180"
type input "180"
type input "01800"
type input "1800"
click at [478, 170] on input "01800" at bounding box center [533, 176] width 142 height 36
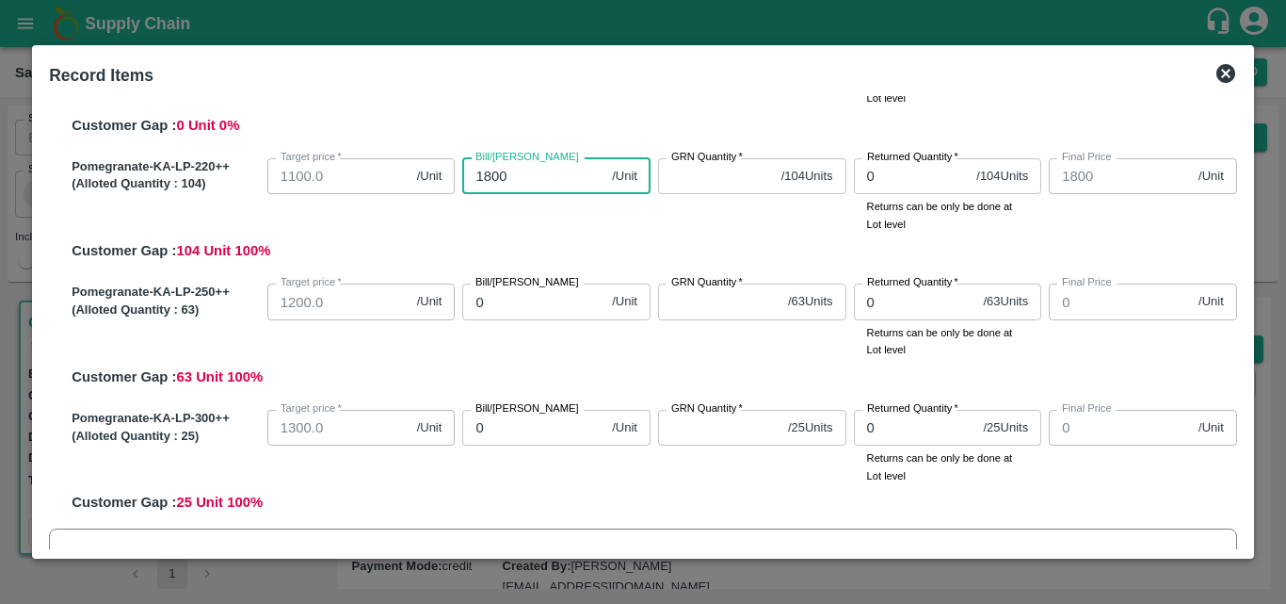
type input "1800"
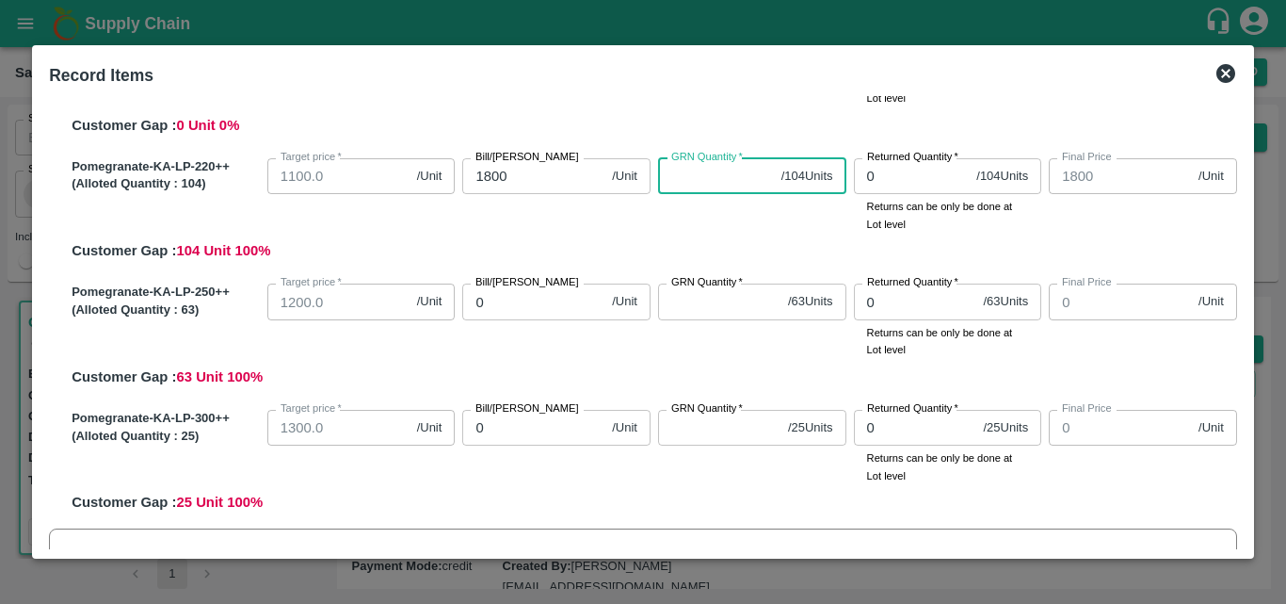
click at [696, 168] on input "GRN Quantity   *" at bounding box center [716, 176] width 116 height 36
type input "104"
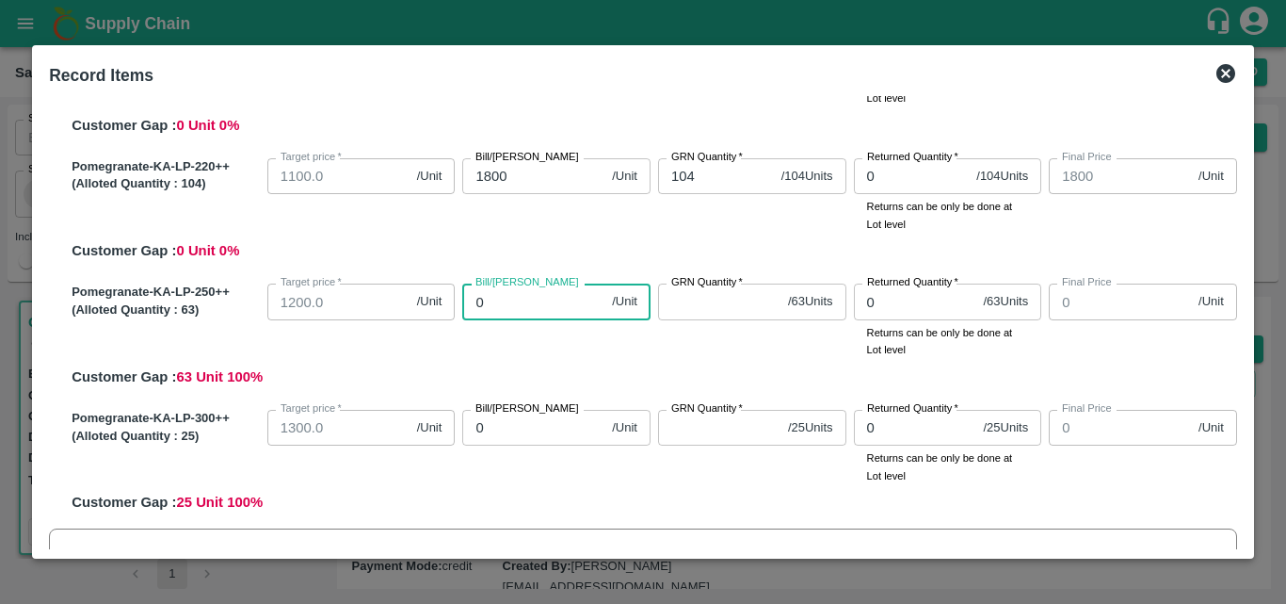
click at [507, 309] on input "0" at bounding box center [533, 301] width 142 height 36
type input "20"
type input "205"
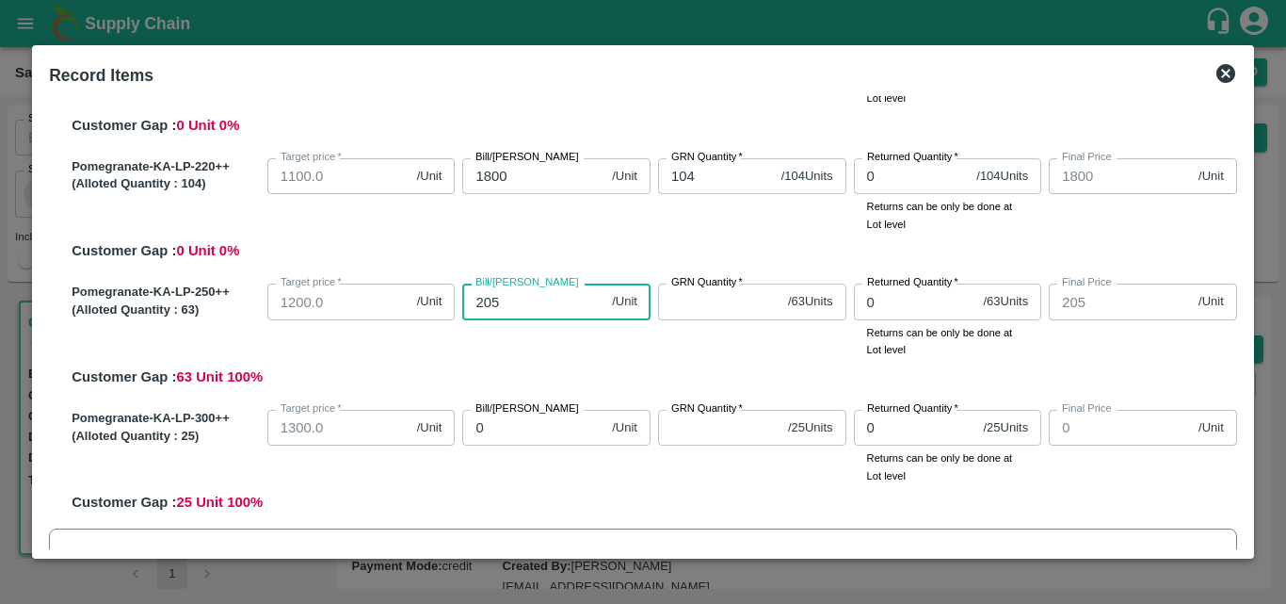
type input "2050"
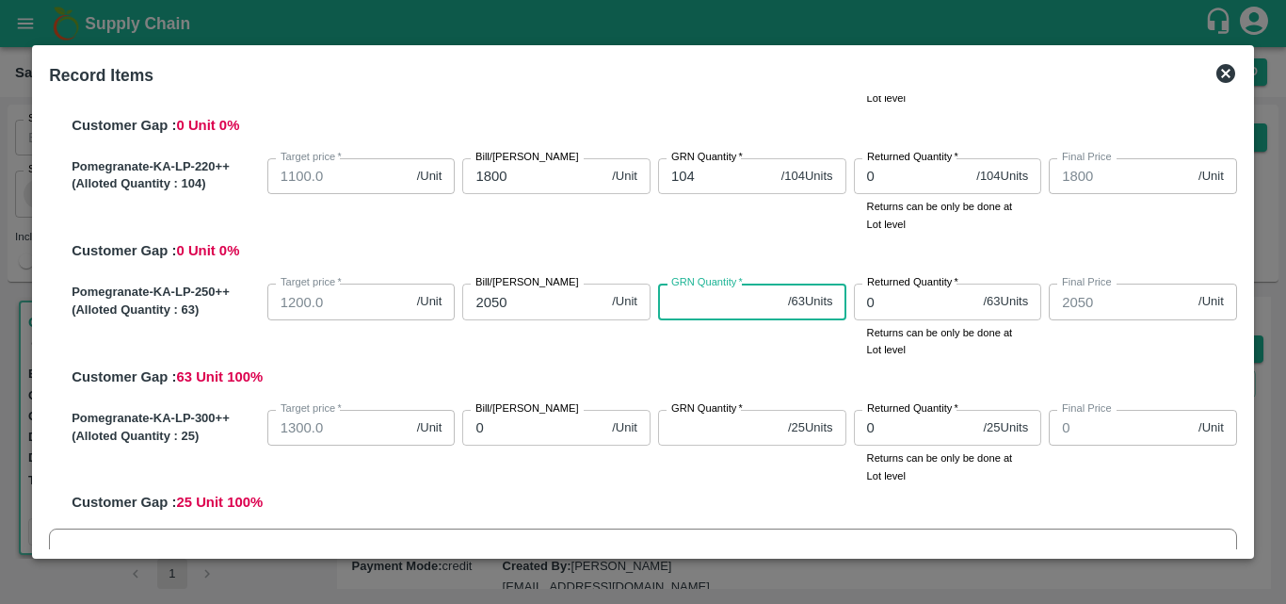
click at [727, 310] on input "GRN Quantity   *" at bounding box center [719, 301] width 122 height 36
type input "63"
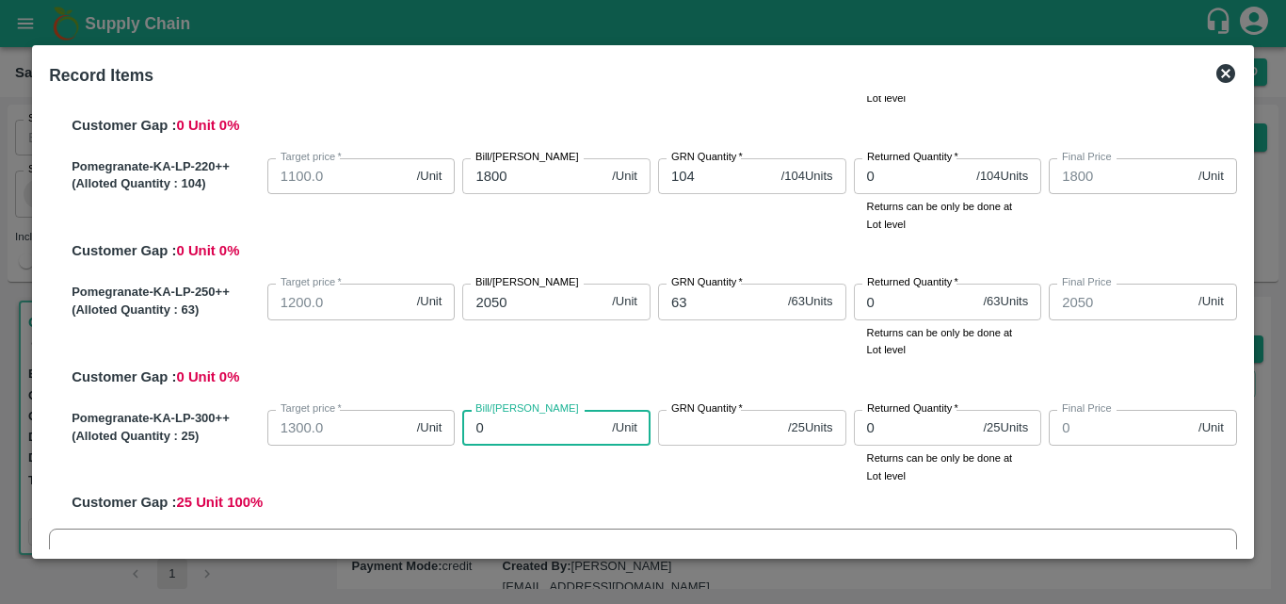
click at [524, 424] on input "0" at bounding box center [533, 428] width 142 height 36
type input "220"
type input "2200"
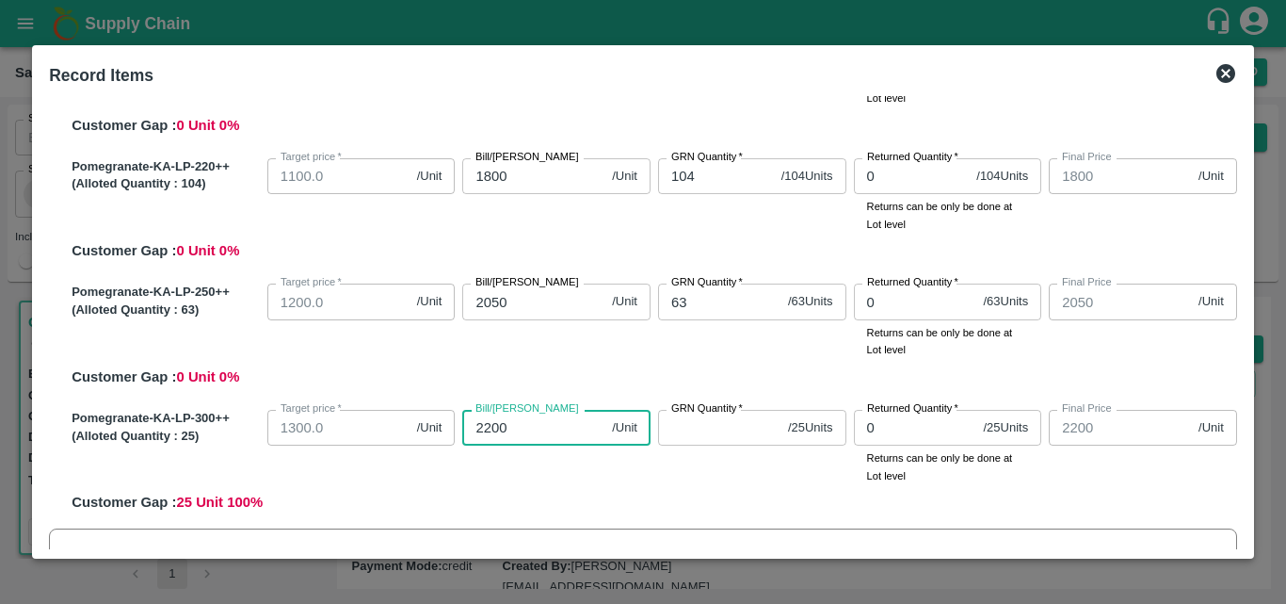
type input "2200"
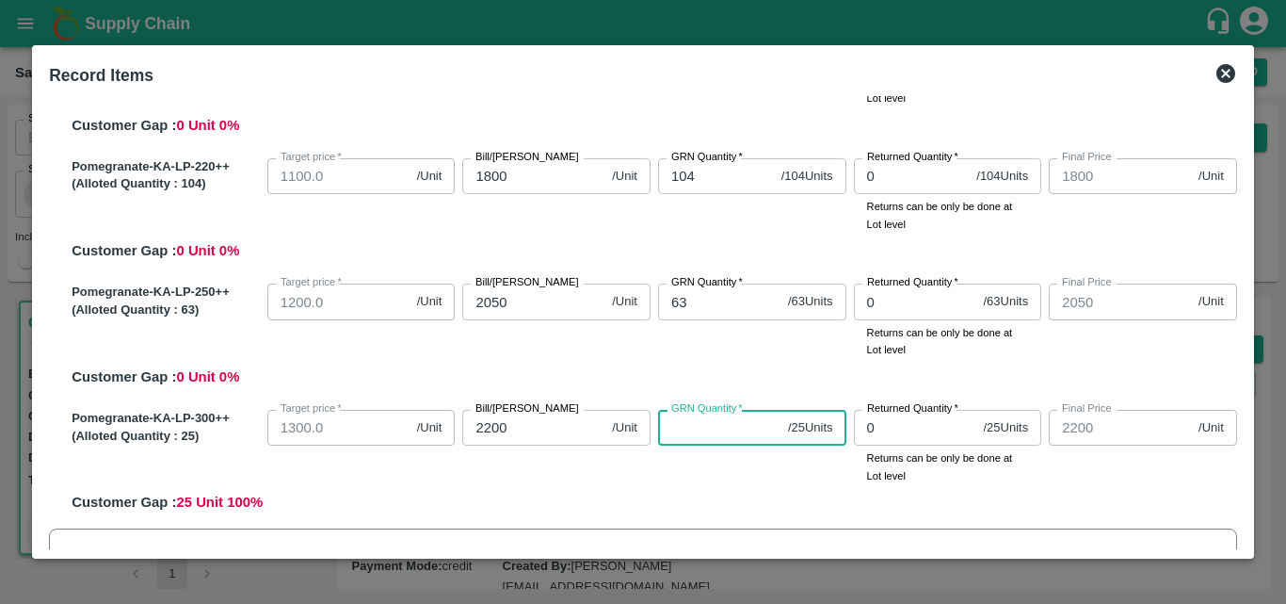
click at [693, 437] on input "GRN Quantity   *" at bounding box center [719, 428] width 122 height 36
type input "25"
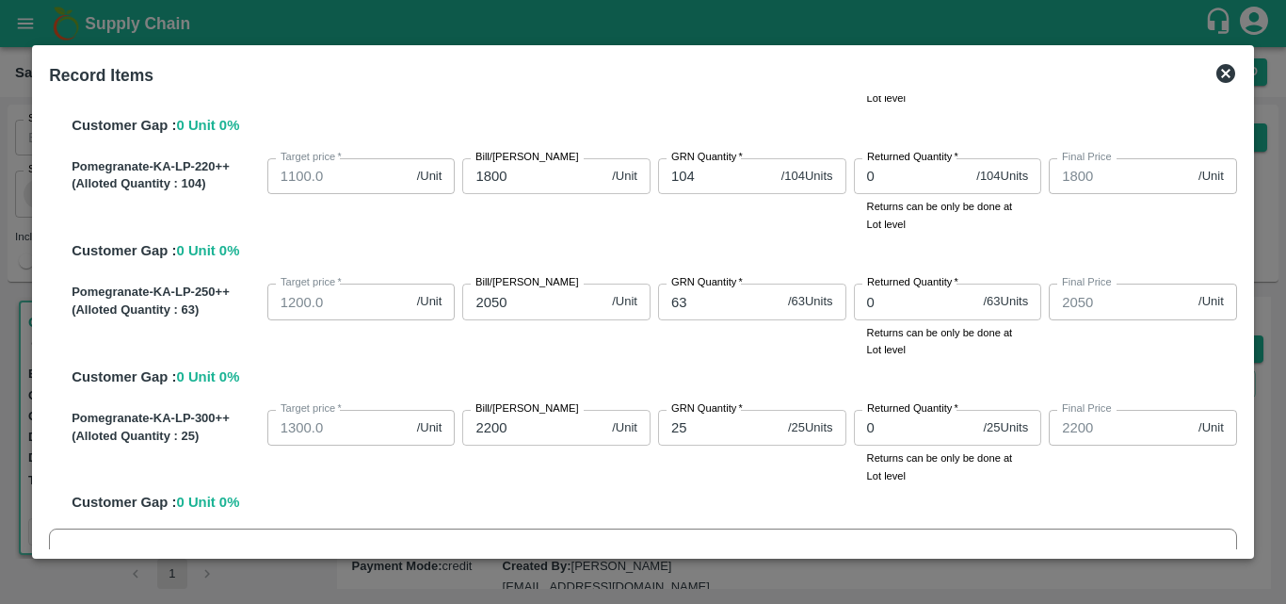
scroll to position [584, 0]
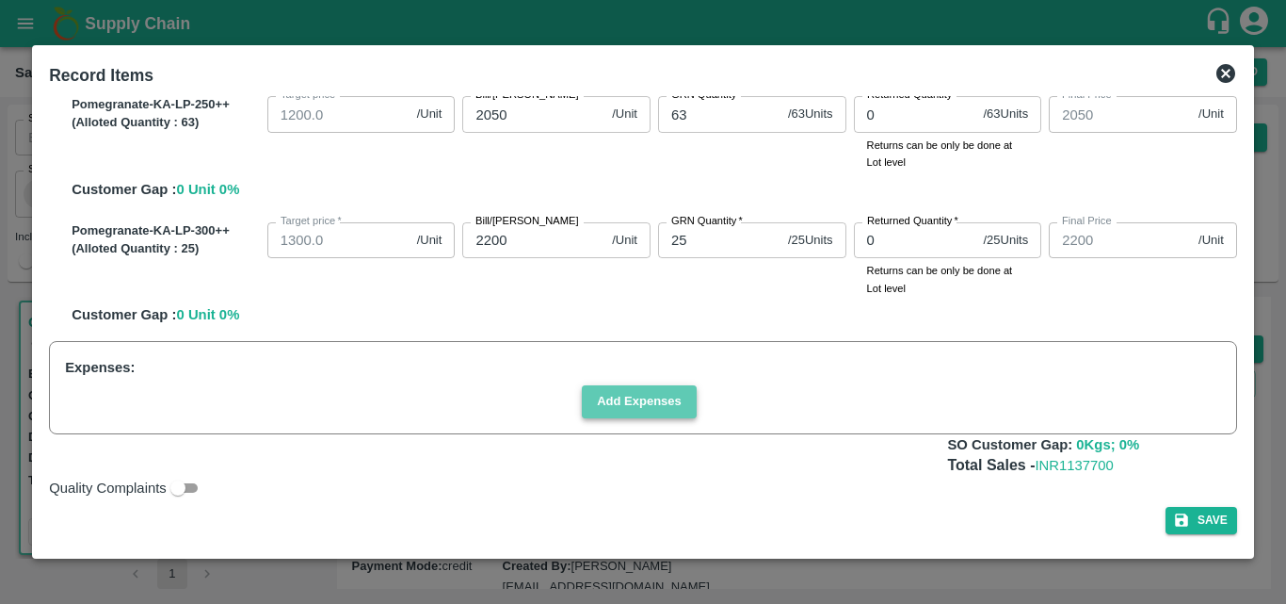
click at [618, 409] on button "Add Expenses" at bounding box center [639, 401] width 115 height 33
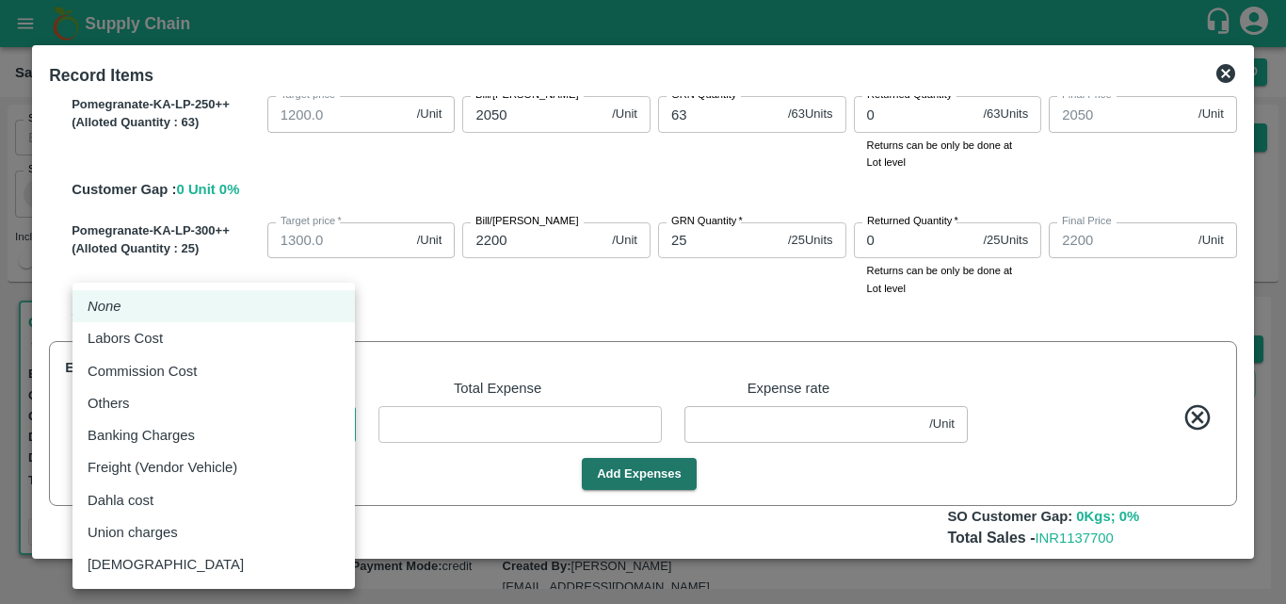
click at [293, 415] on body "Supply Chain Sales Orders Direct Customer Add SO ID SO ID Start Date Start Date…" at bounding box center [643, 302] width 1286 height 604
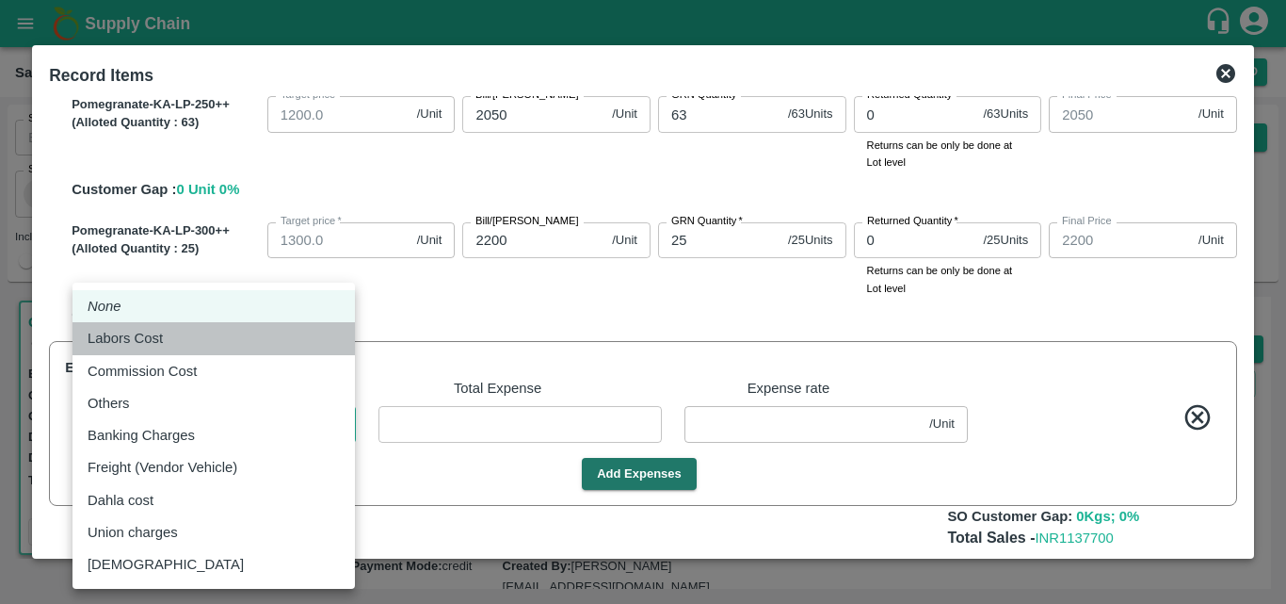
click at [202, 346] on div "Labors Cost" at bounding box center [214, 338] width 252 height 21
type input "Labors Cost"
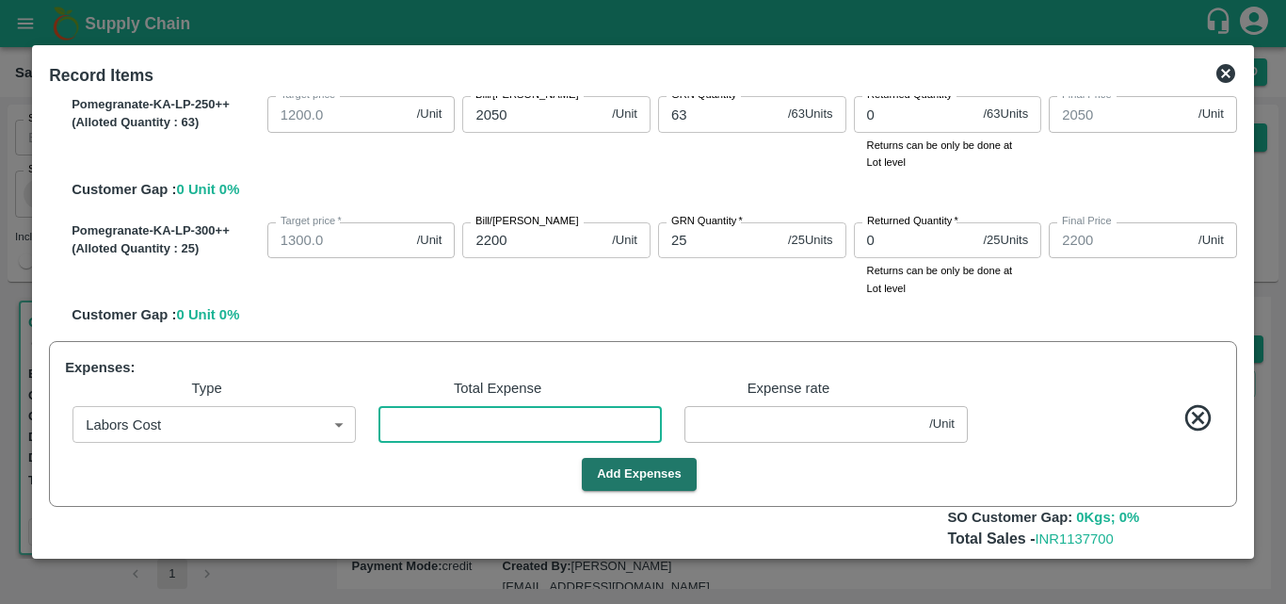
click at [486, 415] on input "number" at bounding box center [520, 424] width 283 height 36
type input "3"
type input "1799.9962"
type input "899.9963"
type input "1349.9962"
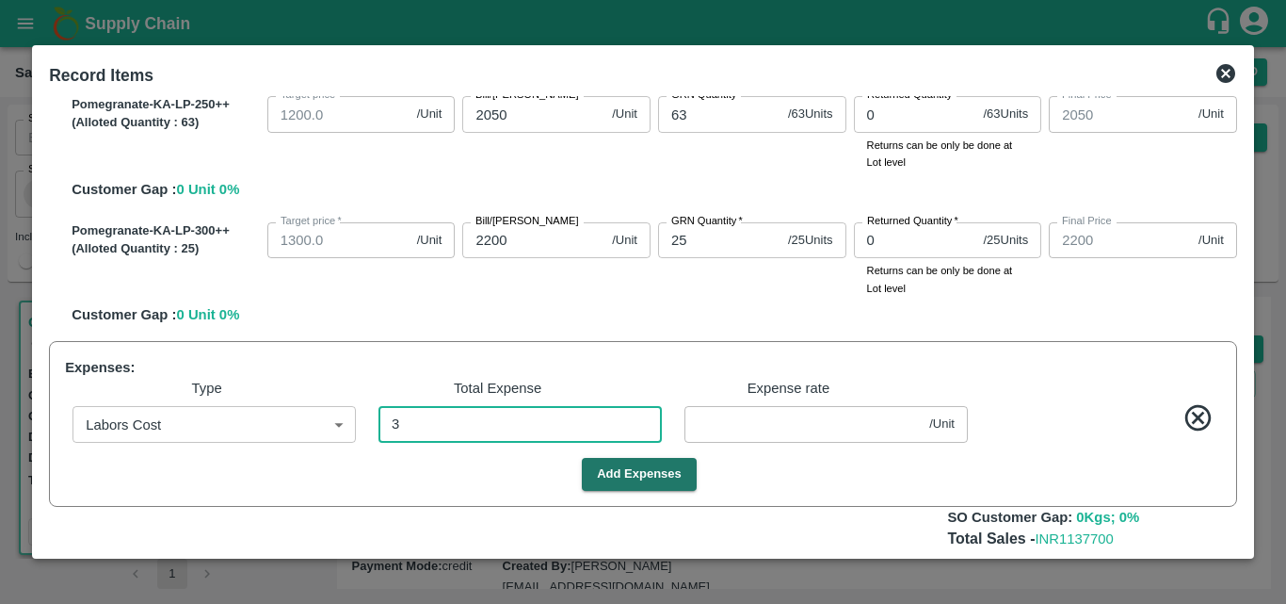
type input "1599.9962"
type input "2049.9963"
type input "2199.9963"
type input "0.00375"
type input "39"
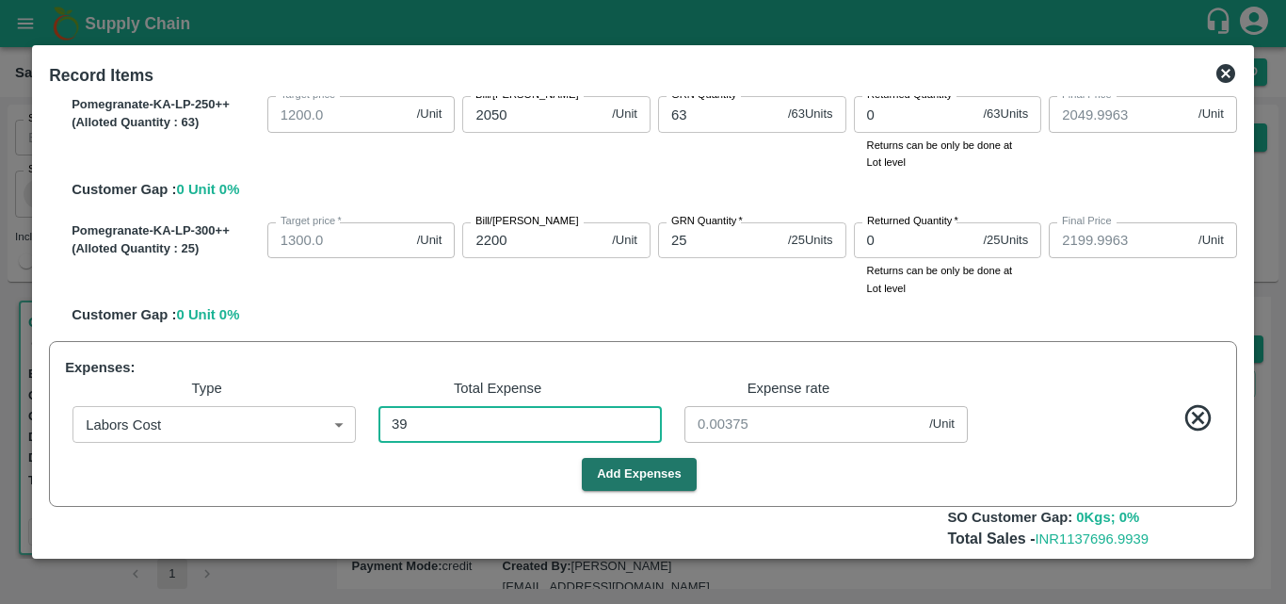
type input "1799.9512"
type input "899.9512"
type input "1349.9512"
type input "1599.9512"
type input "2049.9512"
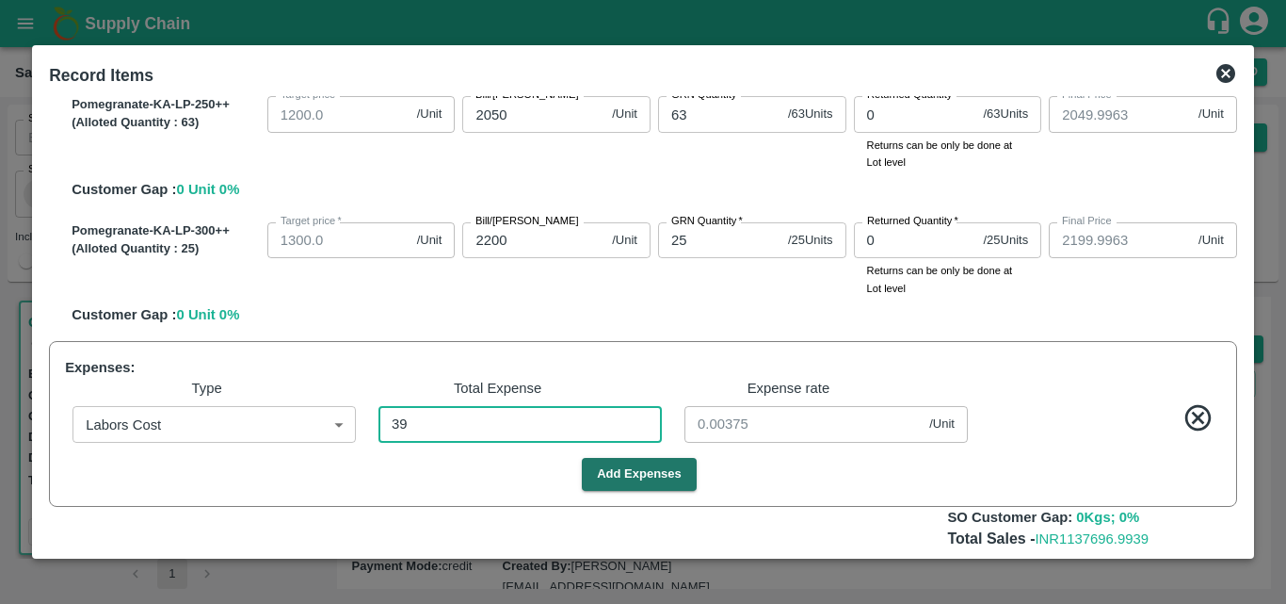
type input "2199.9512"
type input "0.04881"
type input "399"
type input "1799.5006"
type input "899.5006"
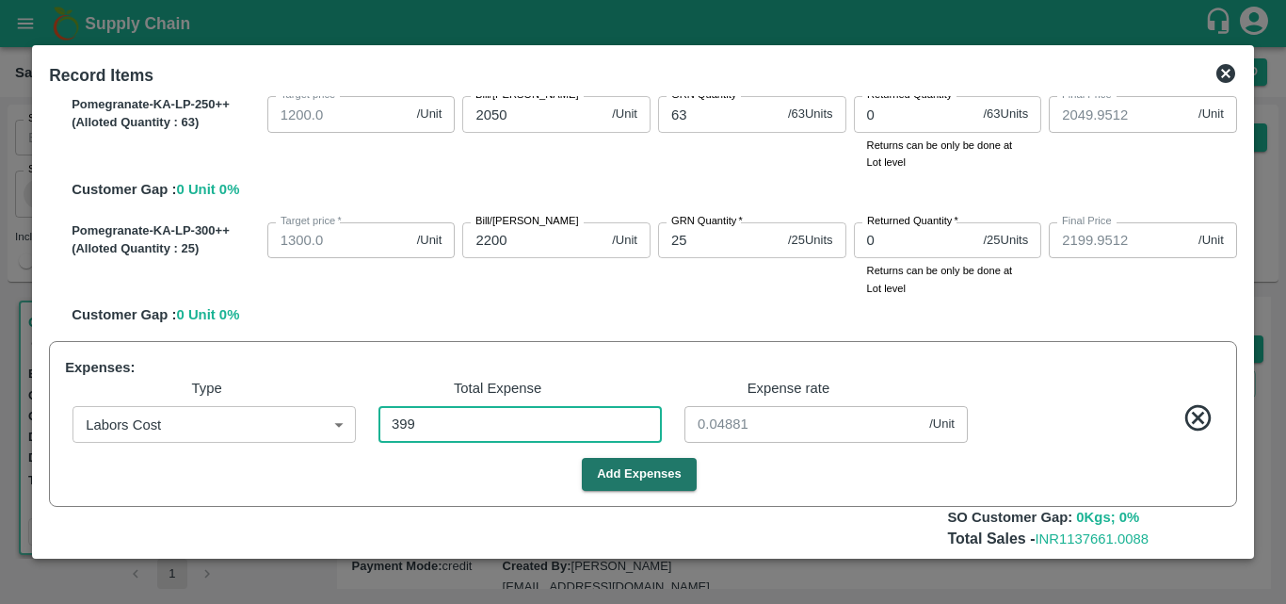
type input "1349.5006"
type input "1599.5006"
type input "2049.5006"
type input "2199.5006"
type input "0.49937"
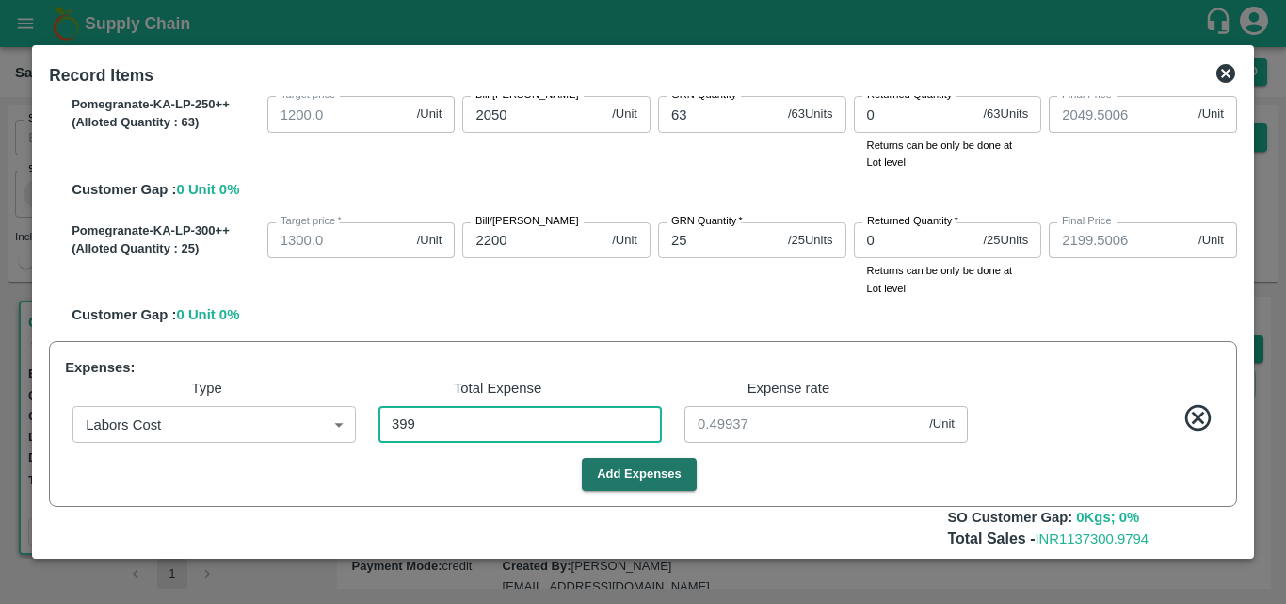
type input "3995"
type input "1795"
type input "895"
type input "1345"
type input "1595"
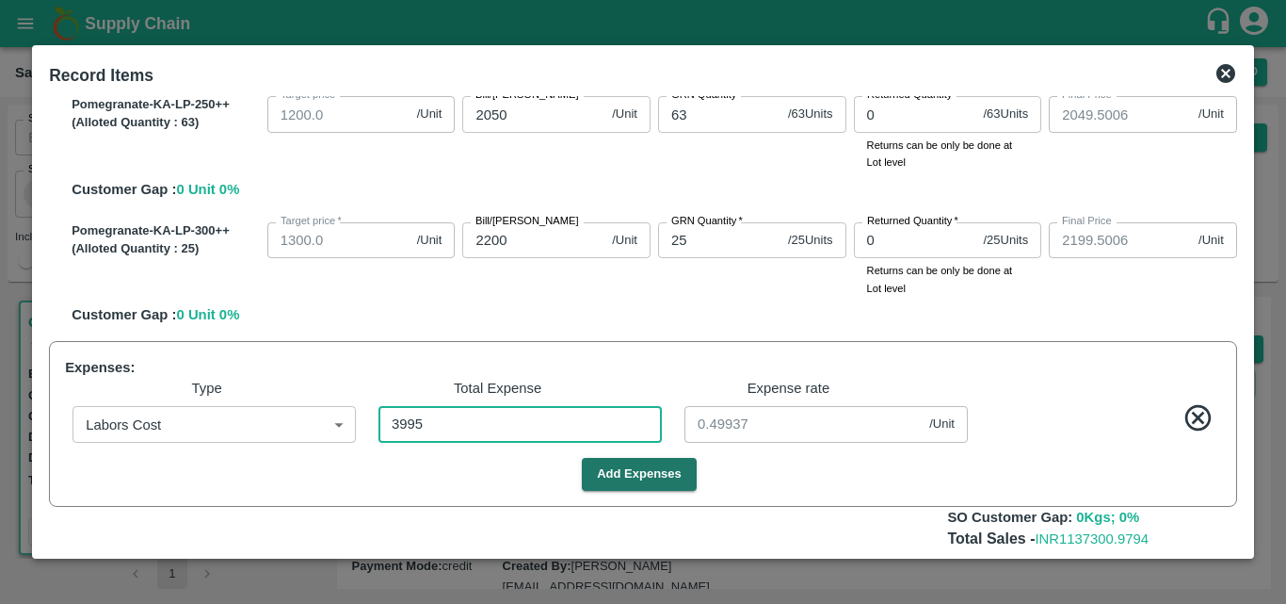
type input "2045"
type input "2195"
type input "5"
type input "3995"
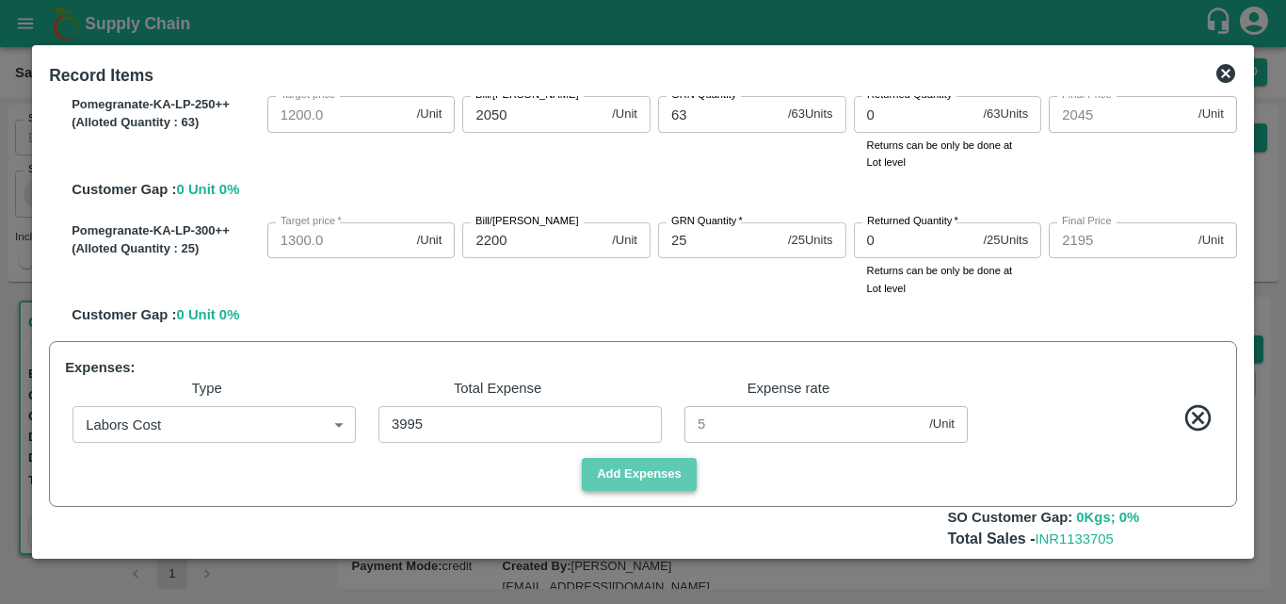
click at [670, 468] on button "Add Expenses" at bounding box center [639, 474] width 115 height 33
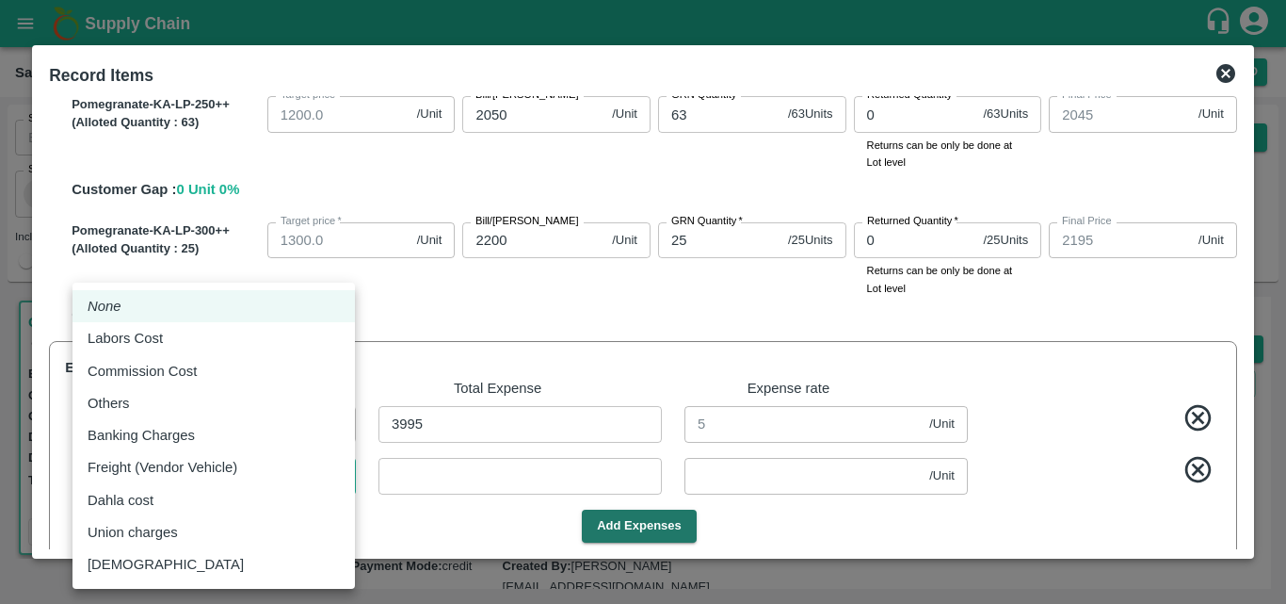
click at [266, 478] on body "Supply Chain Sales Orders Direct Customer Add SO ID SO ID Start Date Start Date…" at bounding box center [643, 302] width 1286 height 604
click at [212, 378] on div "Commission Cost" at bounding box center [214, 371] width 252 height 21
type input "Commission Cost"
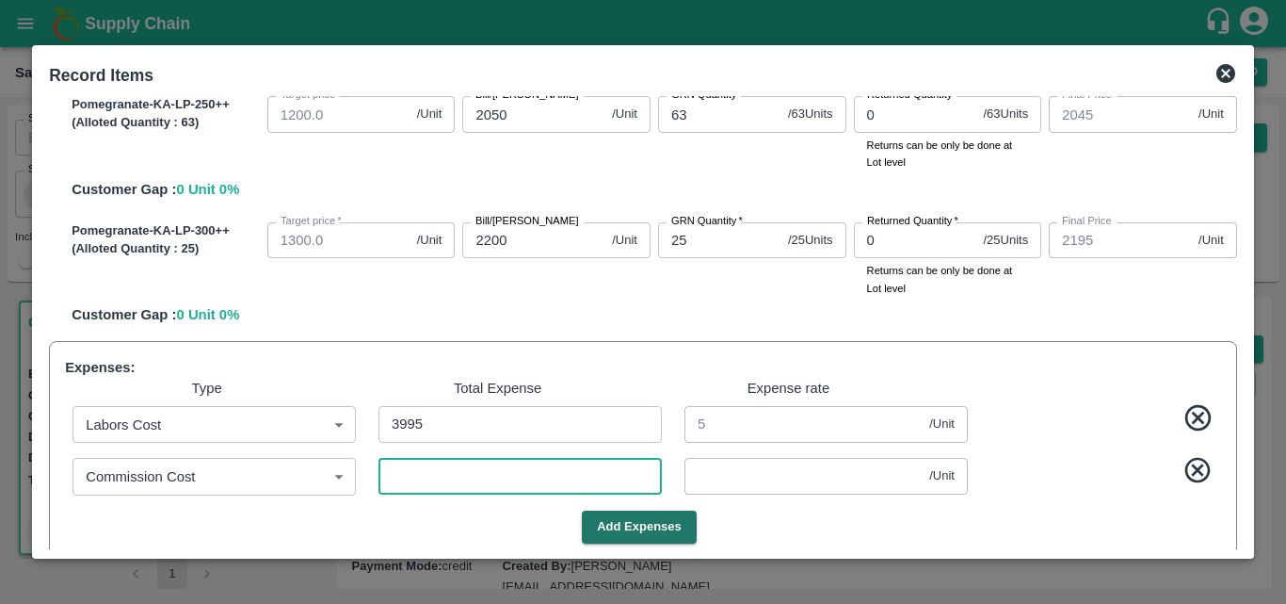
click at [507, 477] on input "number" at bounding box center [520, 476] width 283 height 36
type input "1"
type input "1794.9987"
type input "894.9987"
type input "1344.9987"
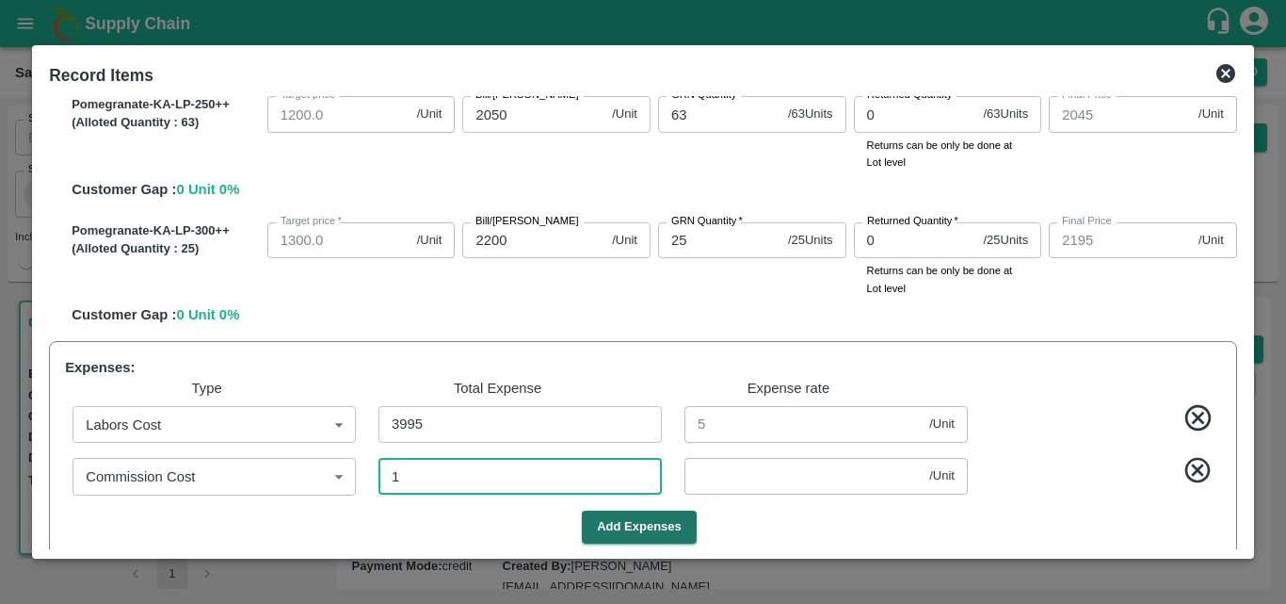
type input "1594.9987"
type input "2044.9987"
type input "2194.9988"
type input "0.00125"
type input "17"
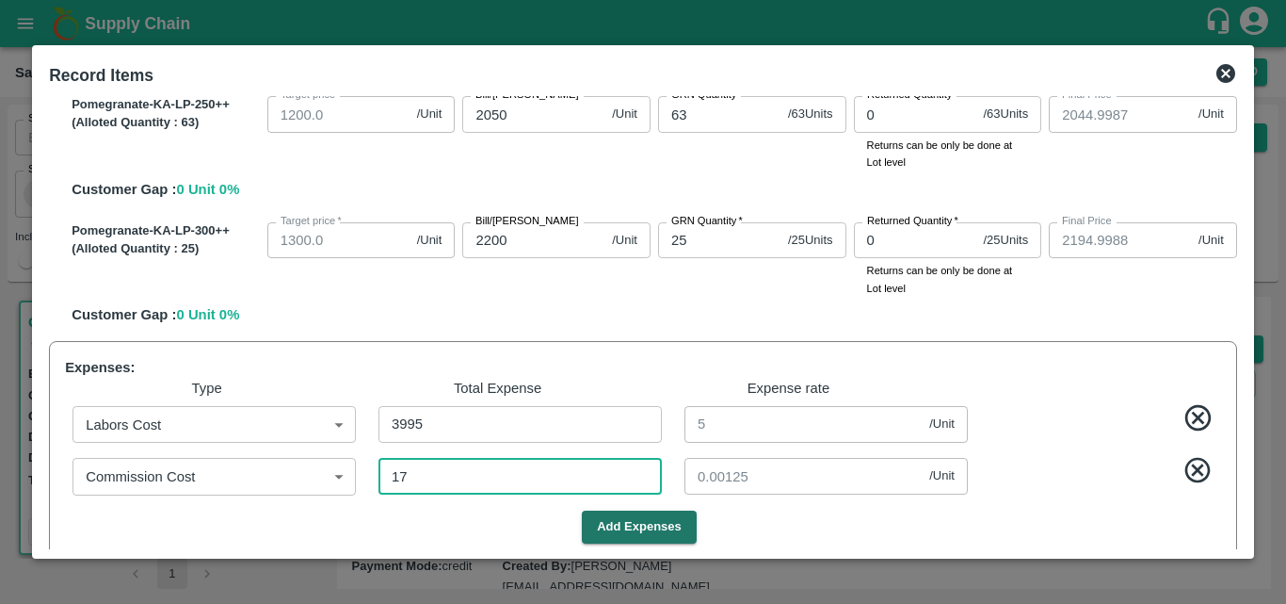
type input "1794.9787"
type input "894.9787"
type input "1344.9787"
type input "1594.9787"
type input "2044.9787"
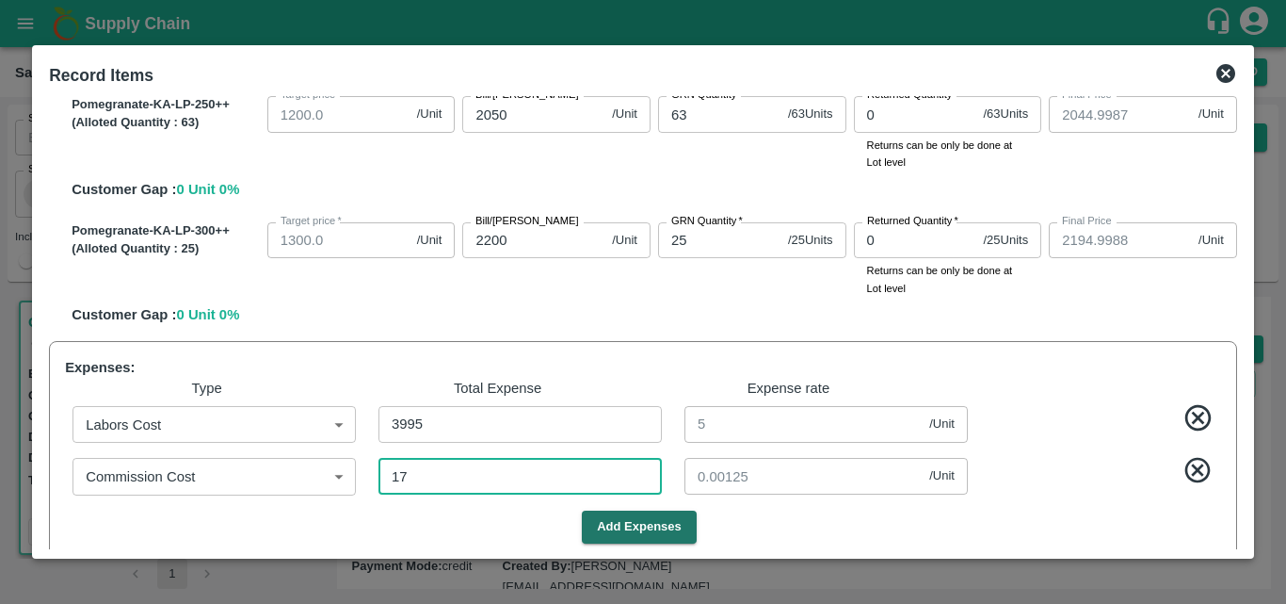
type input "2194.9787"
type input "0.02128"
type input "170"
type input "1794.7872"
type input "894.7872"
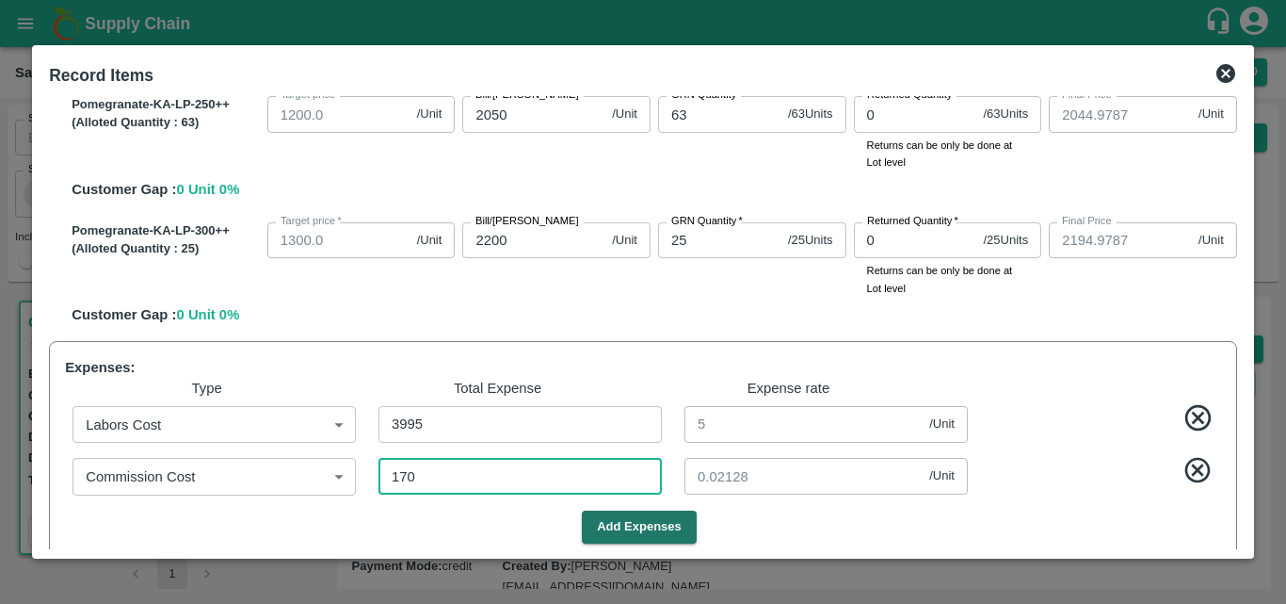
type input "1344.7872"
type input "1594.7872"
type input "2044.7872"
type input "2194.7872"
type input "0.21277"
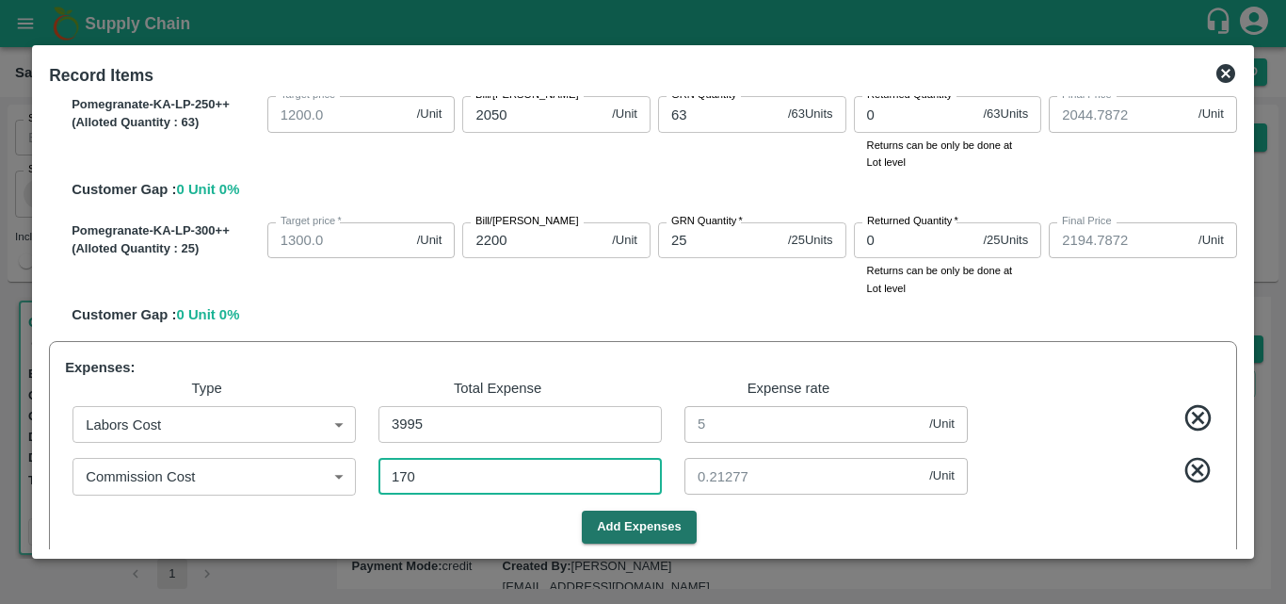
type input "1706"
type input "1792.8648"
type input "892.8648"
type input "1342.8648"
type input "1592.8648"
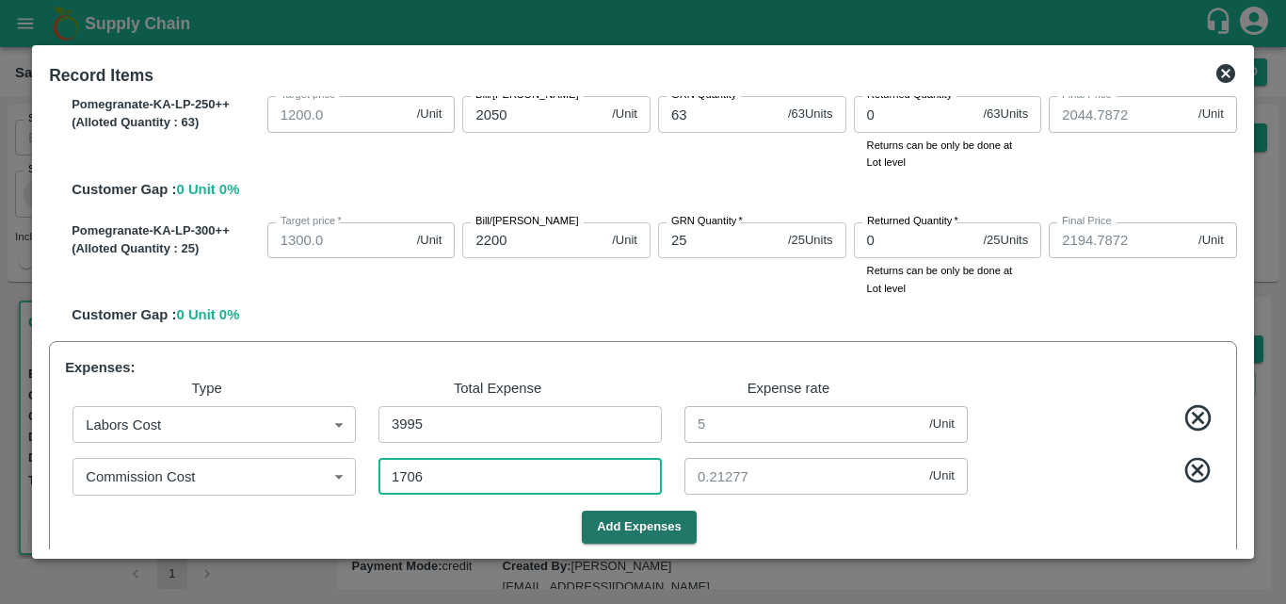
type input "2042.8648"
type input "2192.8648"
type input "2.13517"
type input "17065"
type input "1773.642"
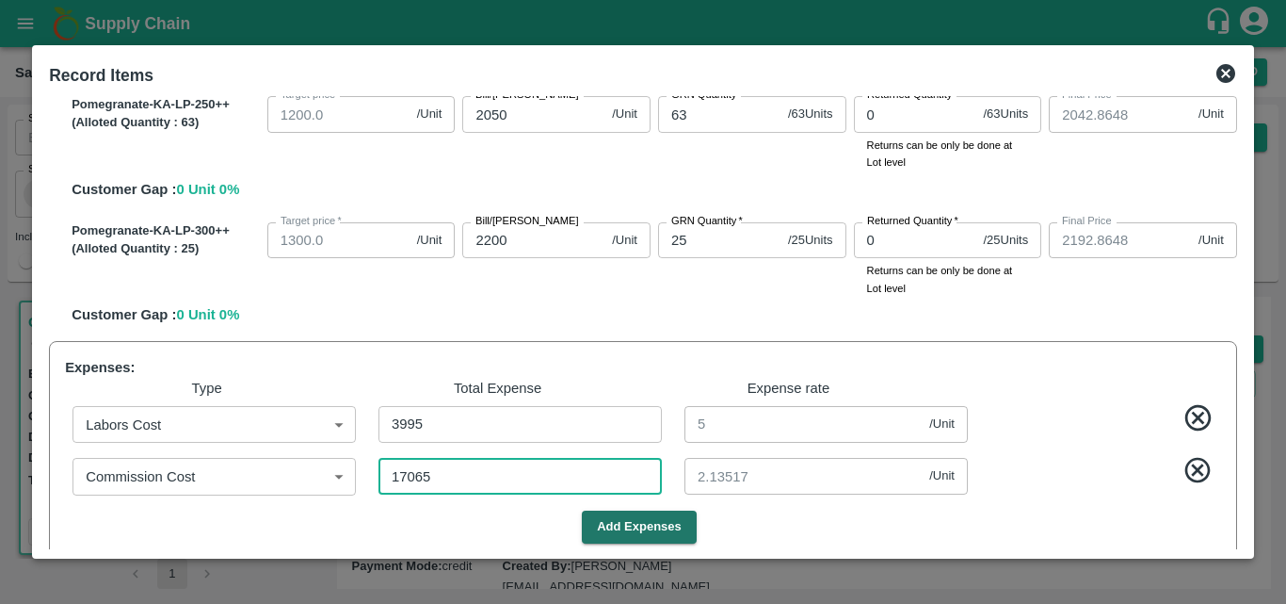
type input "873.6421"
type input "1323.642"
type input "1573.642"
type input "2023.642"
type input "2173.642"
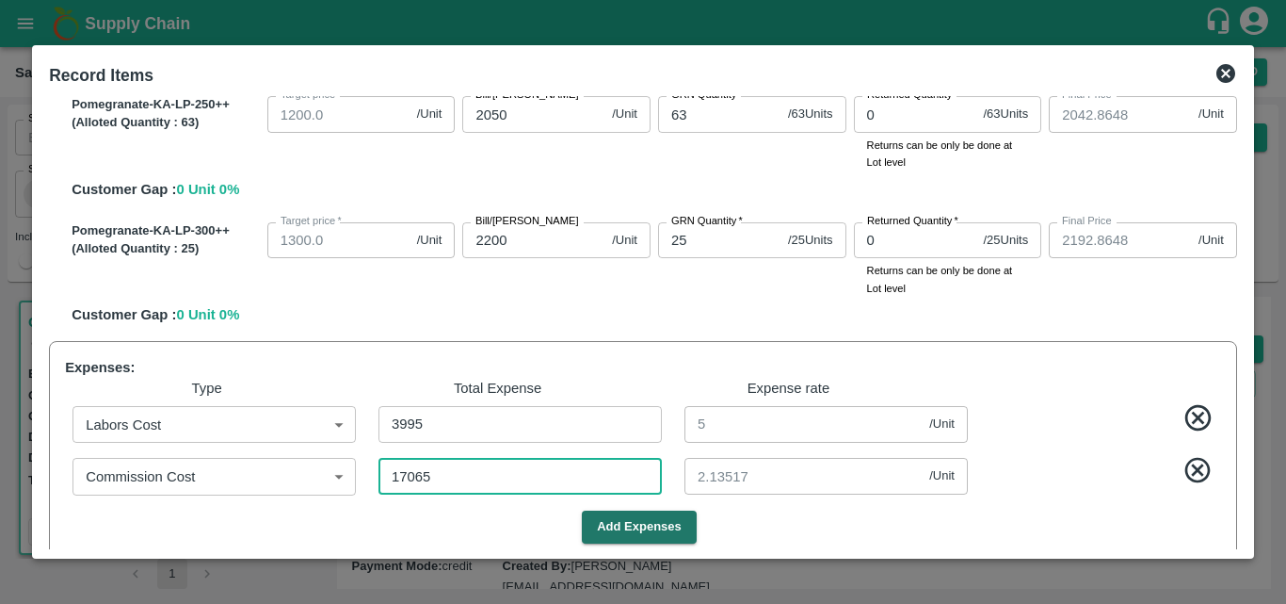
type input "21.35795"
type input "17065.5"
type input "1773.6414"
type input "873.6414"
type input "1323.6414"
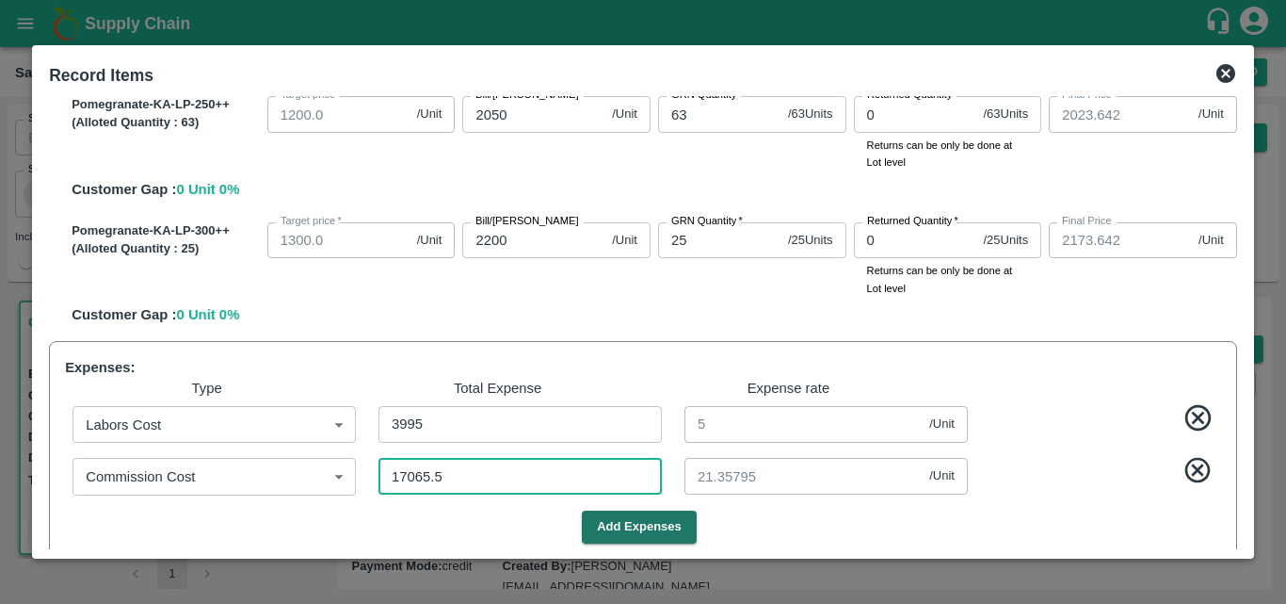
type input "1573.6414"
type input "2023.6414"
type input "2173.6414"
type input "21.35857"
type input "17065.5"
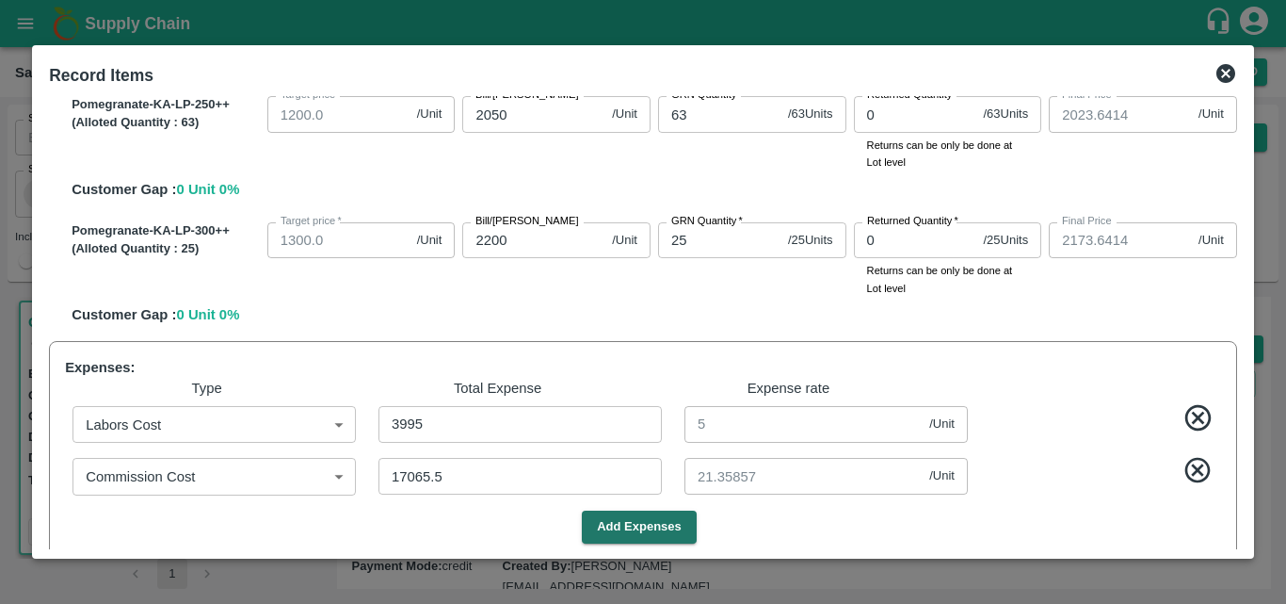
scroll to position [709, 0]
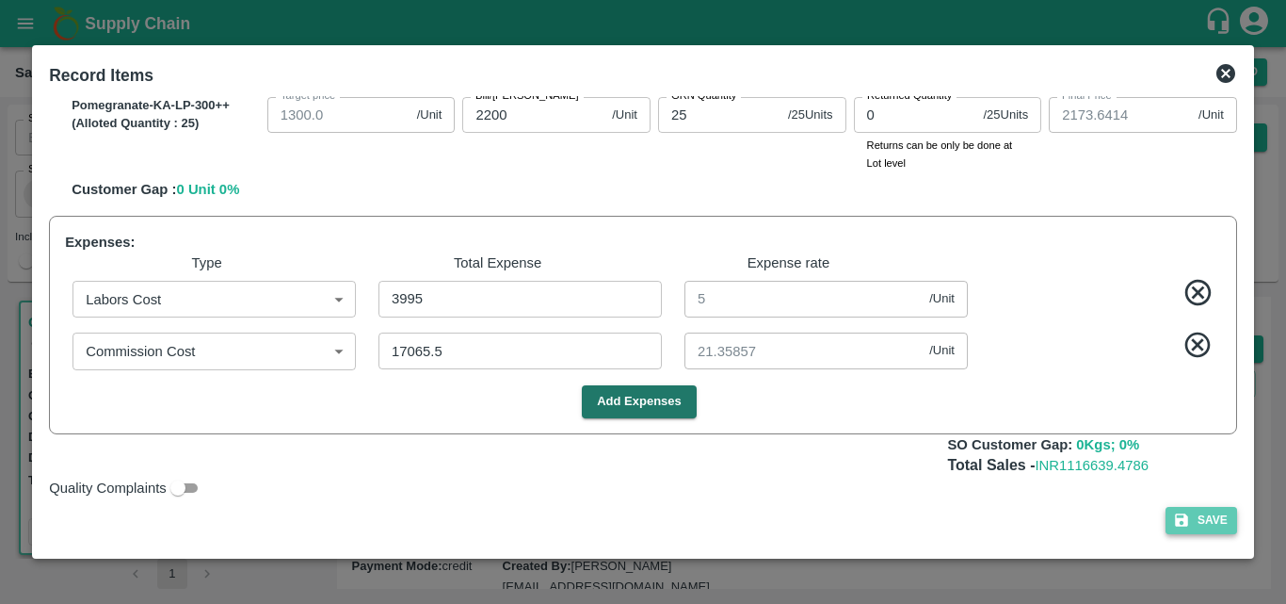
click at [1207, 532] on button "Save" at bounding box center [1202, 520] width 72 height 27
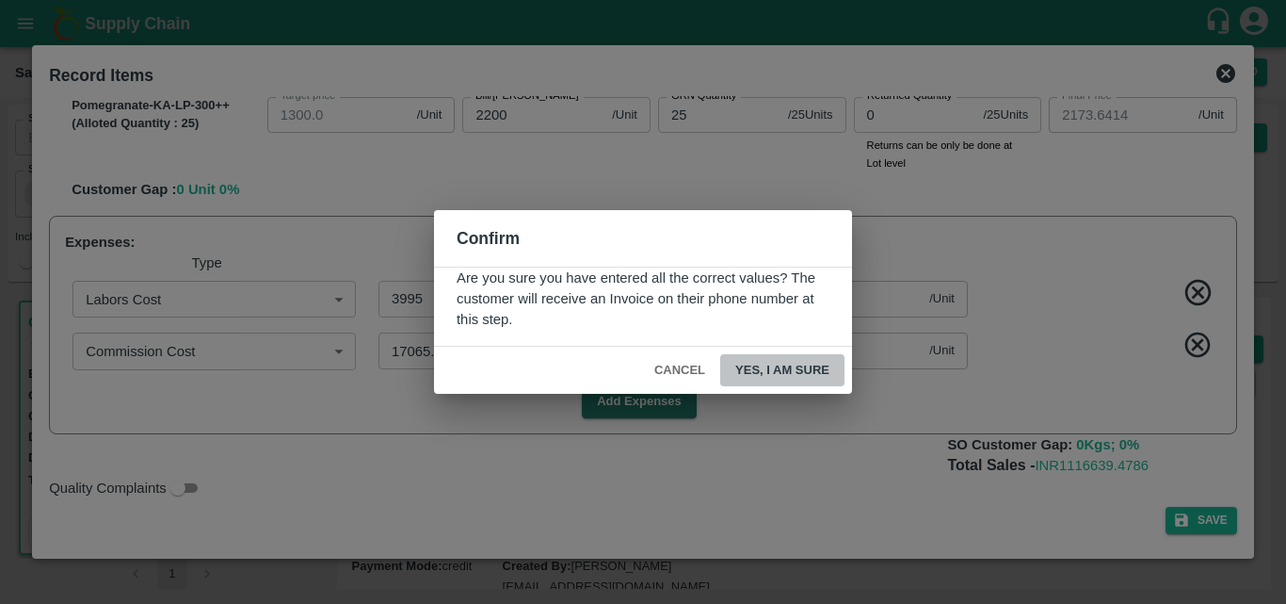
click at [779, 373] on button "Yes, I am sure" at bounding box center [782, 370] width 124 height 33
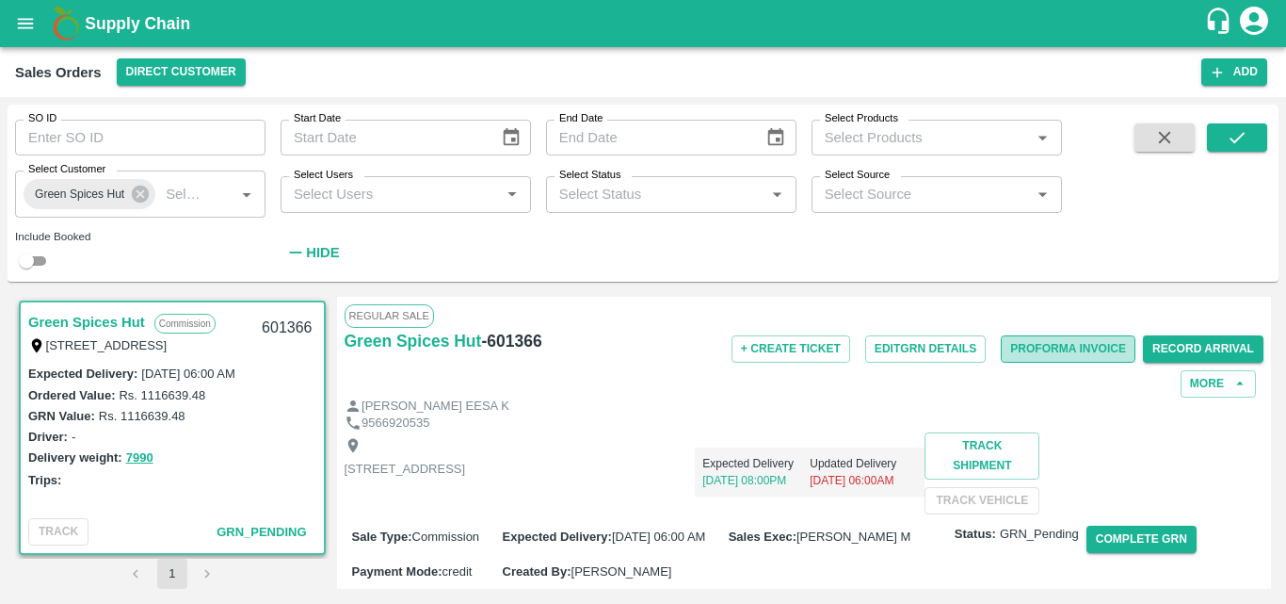
click at [1028, 345] on button "Proforma Invoice" at bounding box center [1068, 348] width 135 height 27
click at [997, 416] on div "9566920535" at bounding box center [805, 423] width 920 height 18
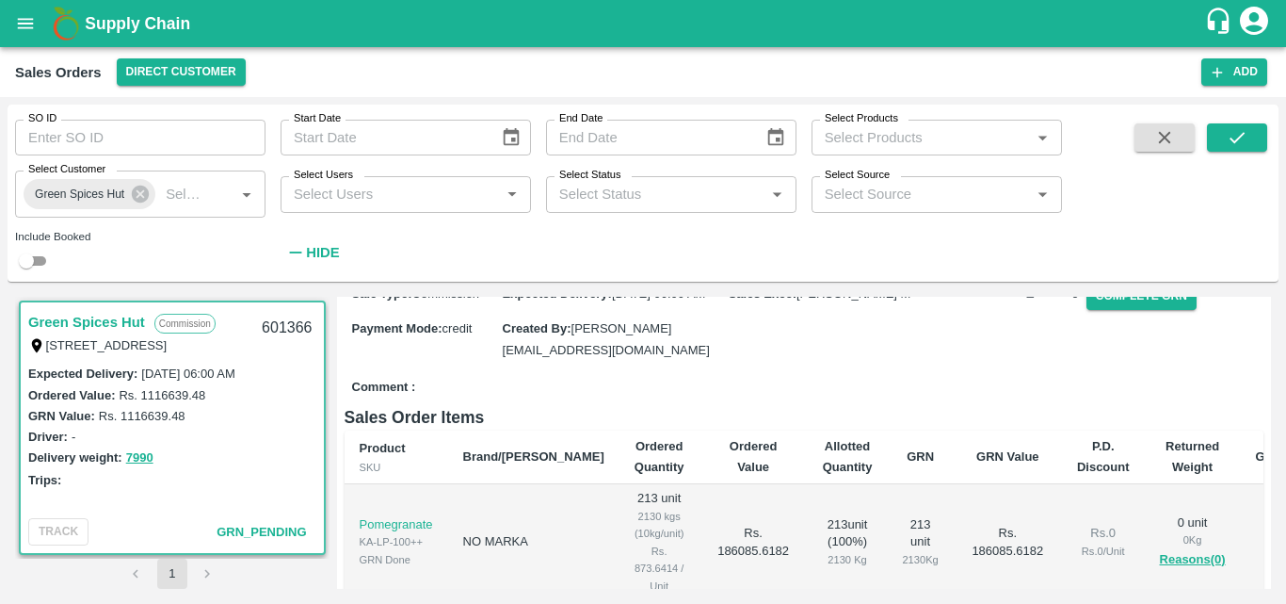
scroll to position [264, 0]
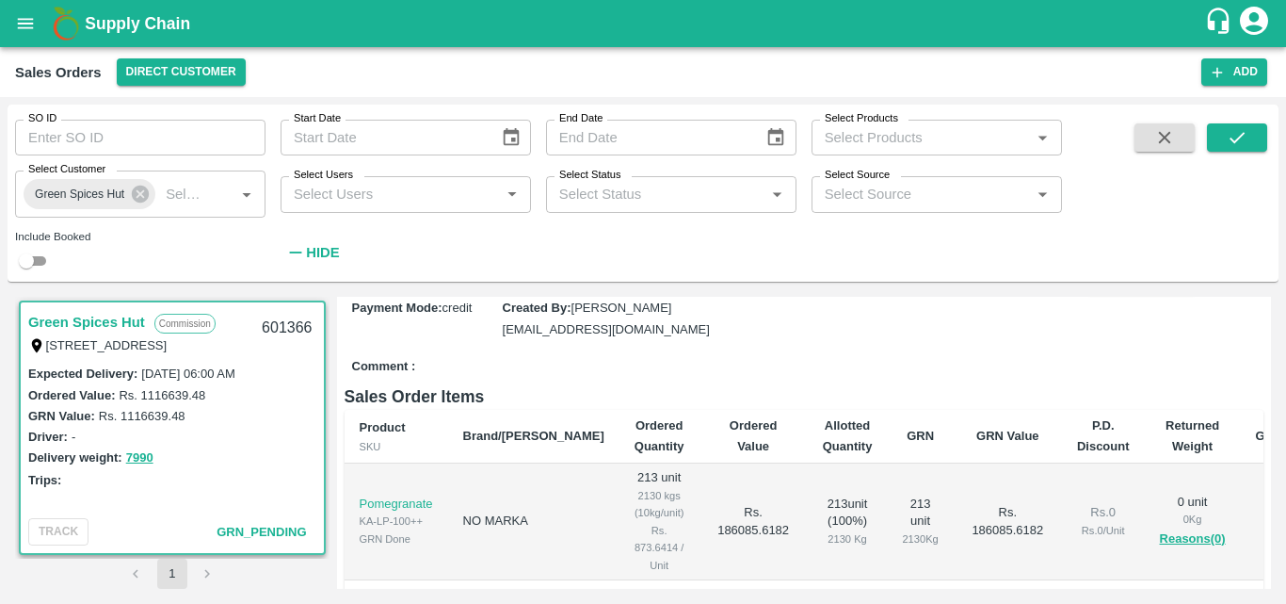
click at [1134, 289] on button "Complete GRN" at bounding box center [1142, 275] width 110 height 27
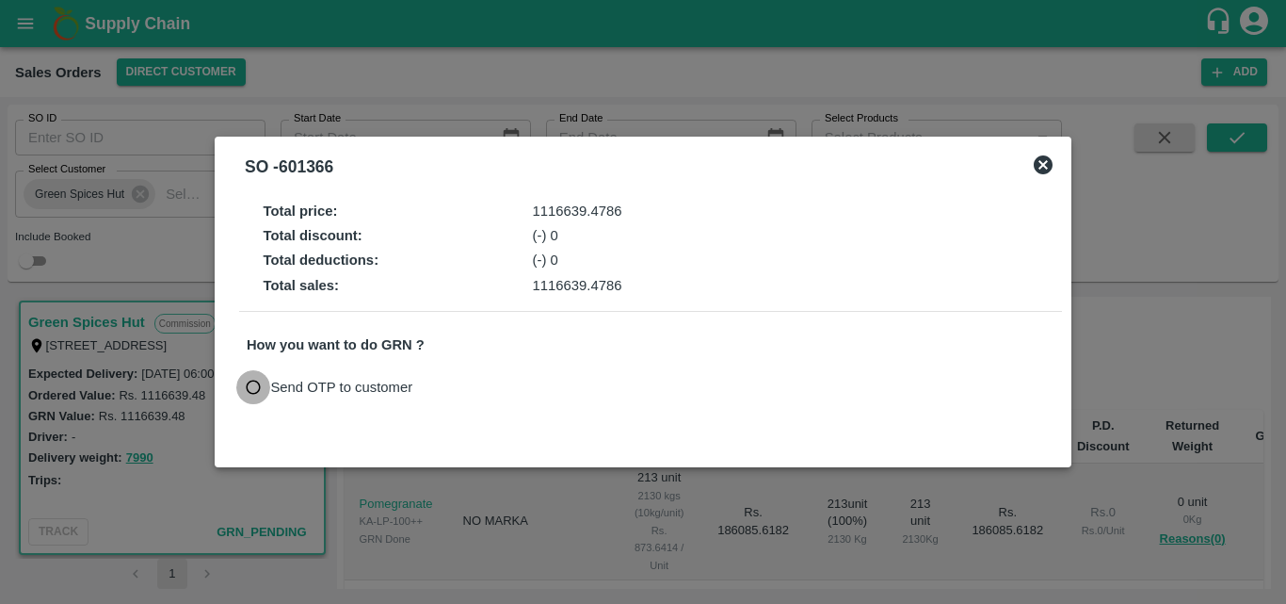
click at [256, 393] on input "Send OTP to customer" at bounding box center [253, 387] width 35 height 35
radio input "true"
click at [459, 384] on button "Send OTP" at bounding box center [466, 387] width 77 height 27
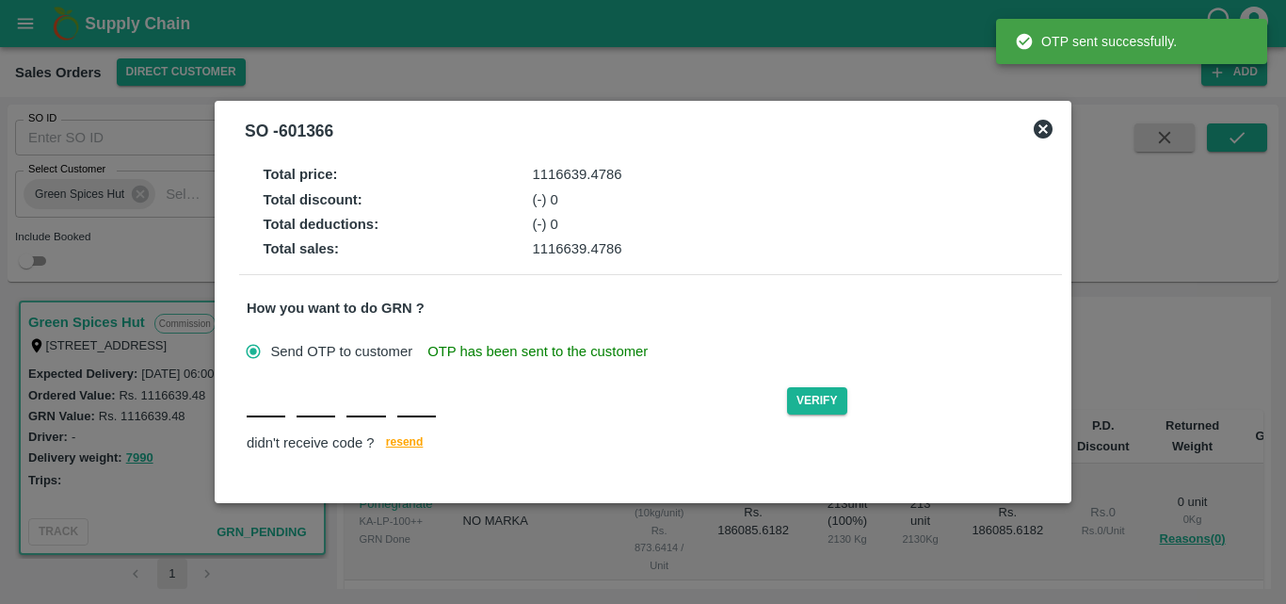
click at [266, 417] on input "text" at bounding box center [266, 400] width 39 height 34
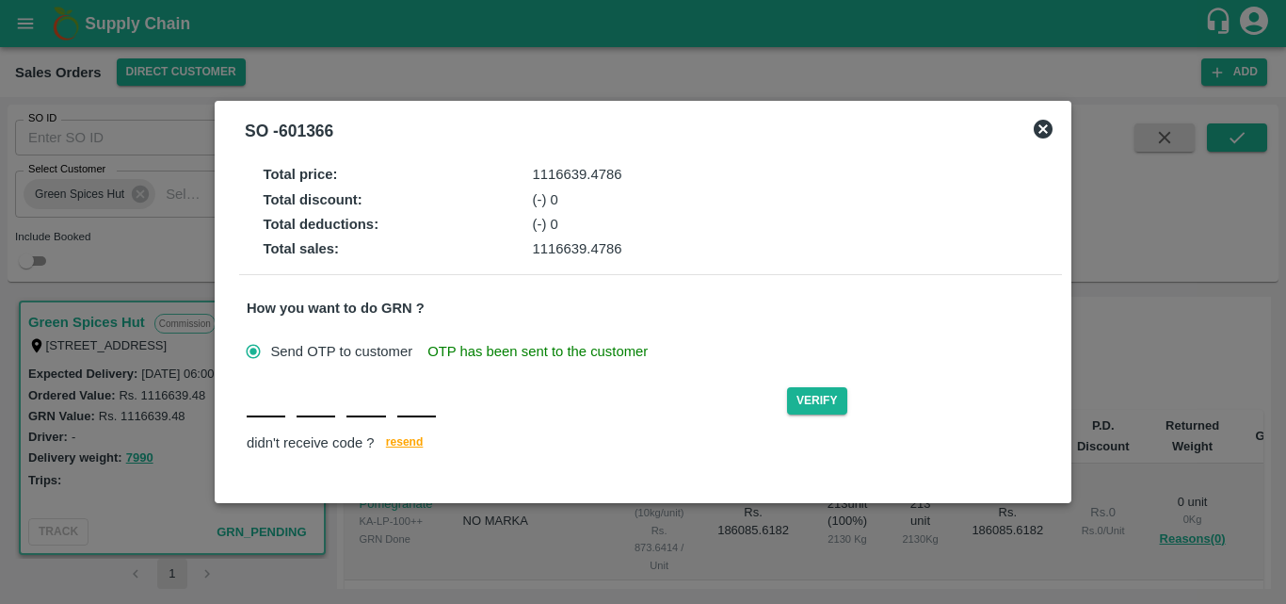
type input "L"
type input "Y"
type input "H"
type input "K"
click at [813, 390] on button "Verify" at bounding box center [817, 400] width 60 height 27
